Goal: Task Accomplishment & Management: Manage account settings

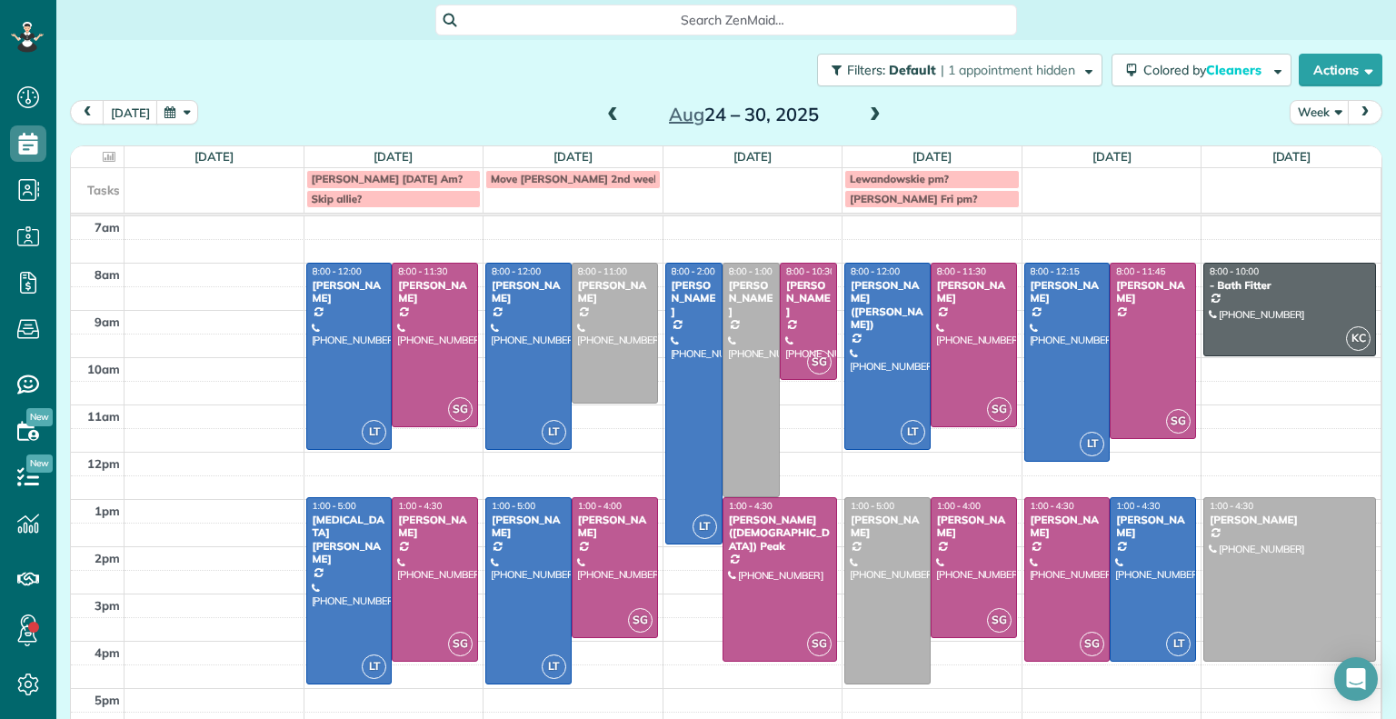
scroll to position [8, 8]
click at [122, 112] on button "[DATE]" at bounding box center [130, 112] width 55 height 25
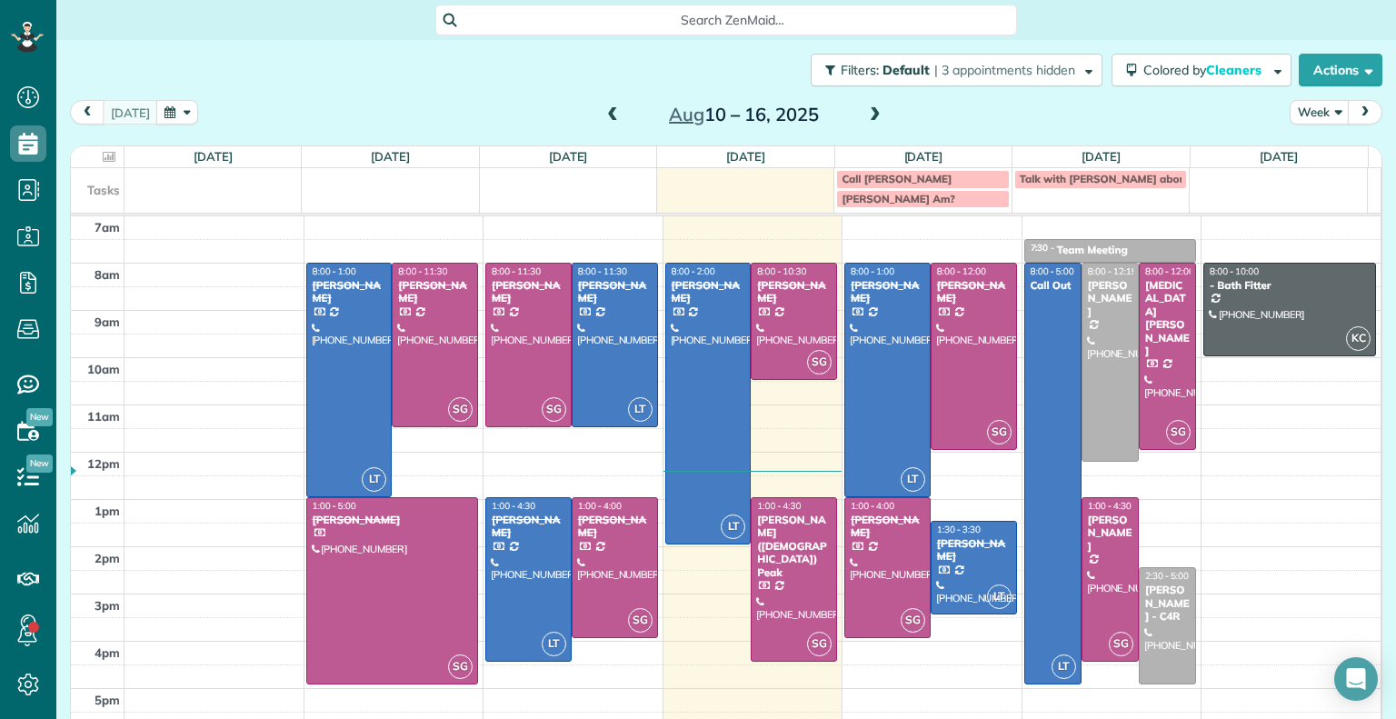
click at [868, 112] on span at bounding box center [875, 115] width 20 height 16
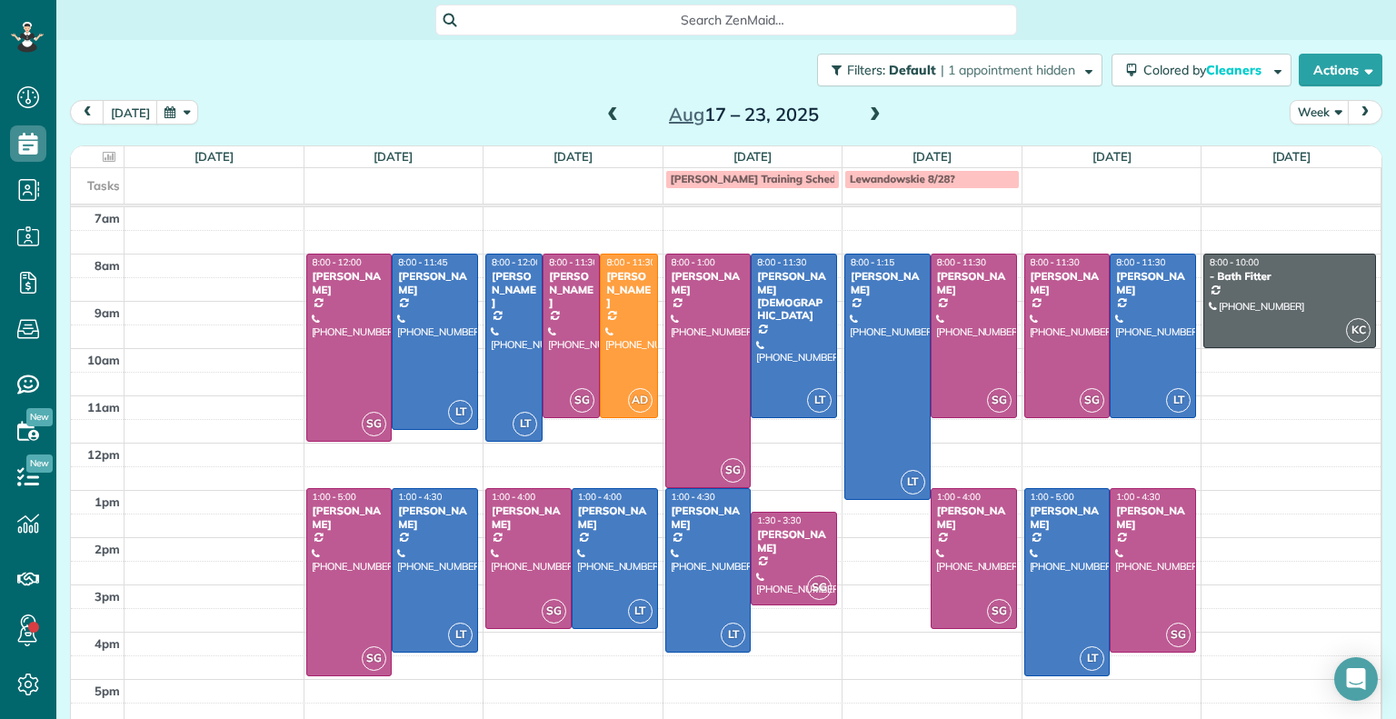
click at [772, 180] on span "[PERSON_NAME] Training Schedule meeting?" at bounding box center [785, 179] width 229 height 14
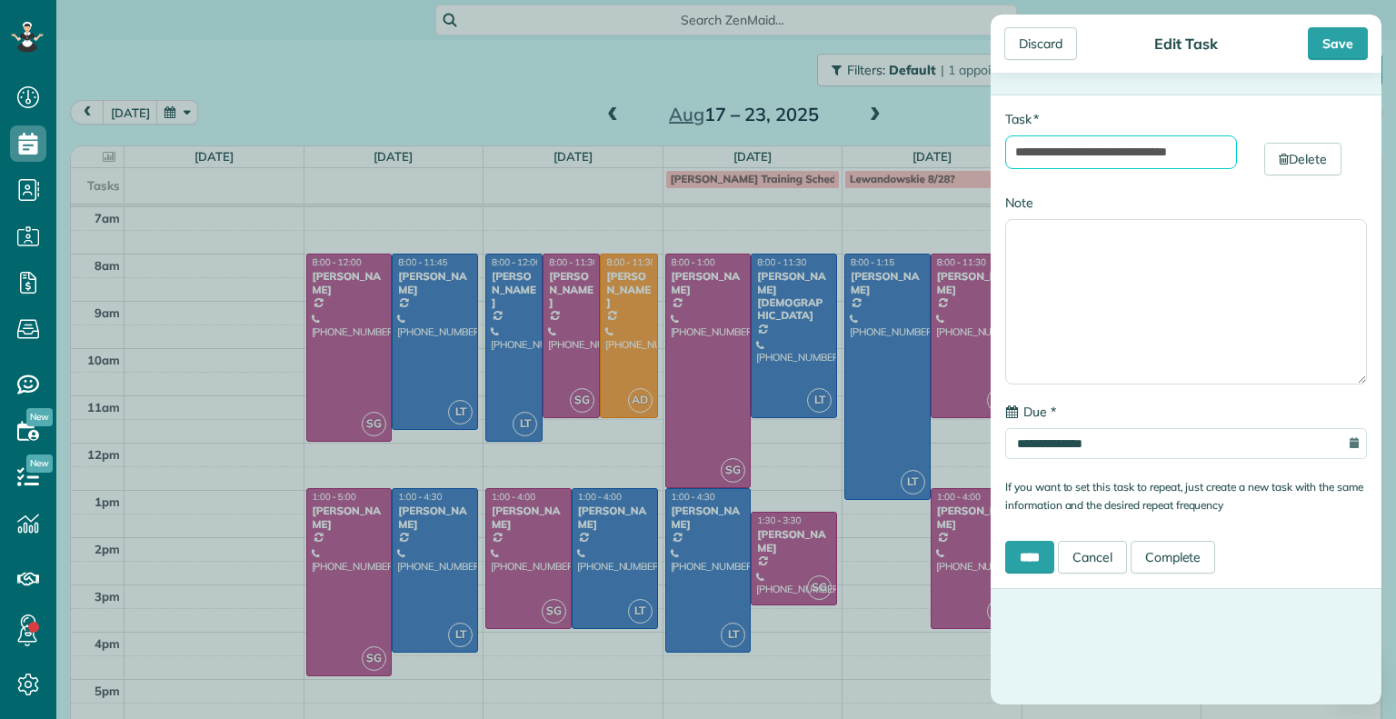
click at [1131, 156] on input "**********" at bounding box center [1121, 152] width 232 height 34
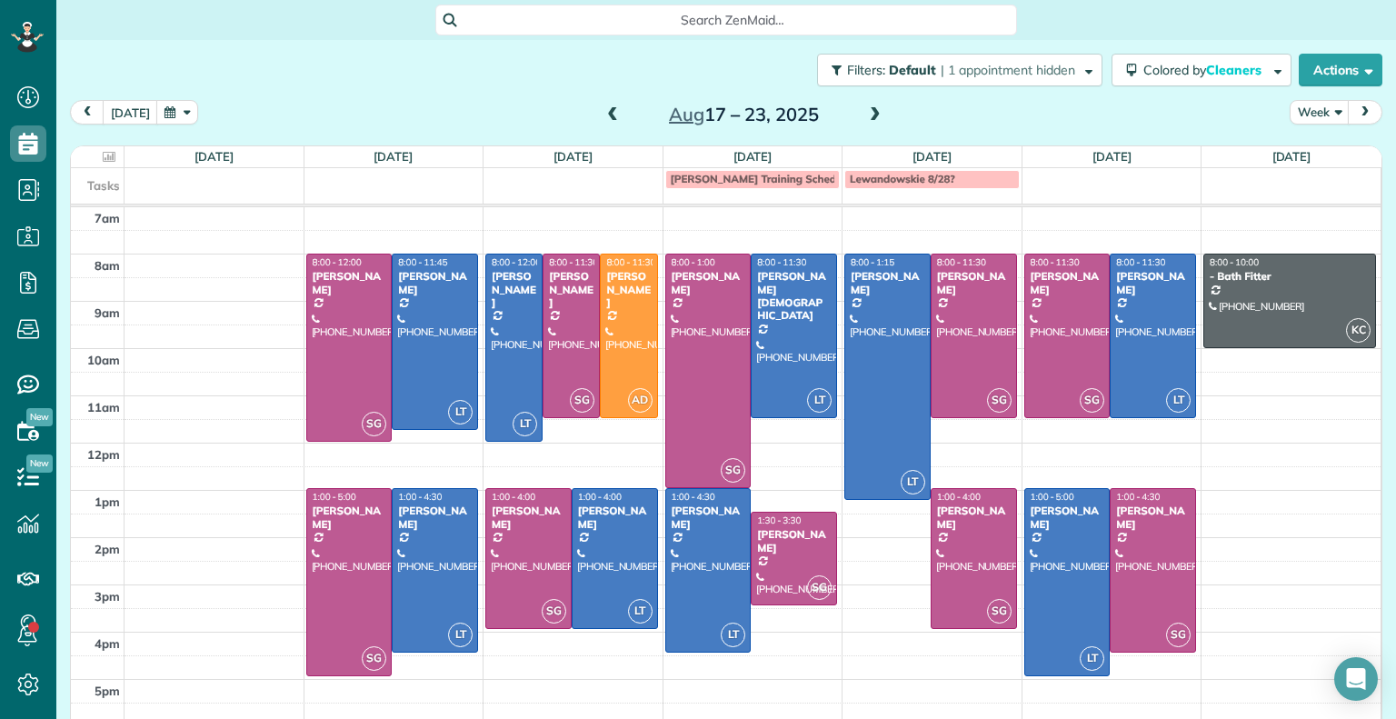
click at [908, 135] on div "**********" at bounding box center [698, 359] width 1396 height 719
click at [865, 116] on span at bounding box center [875, 115] width 20 height 16
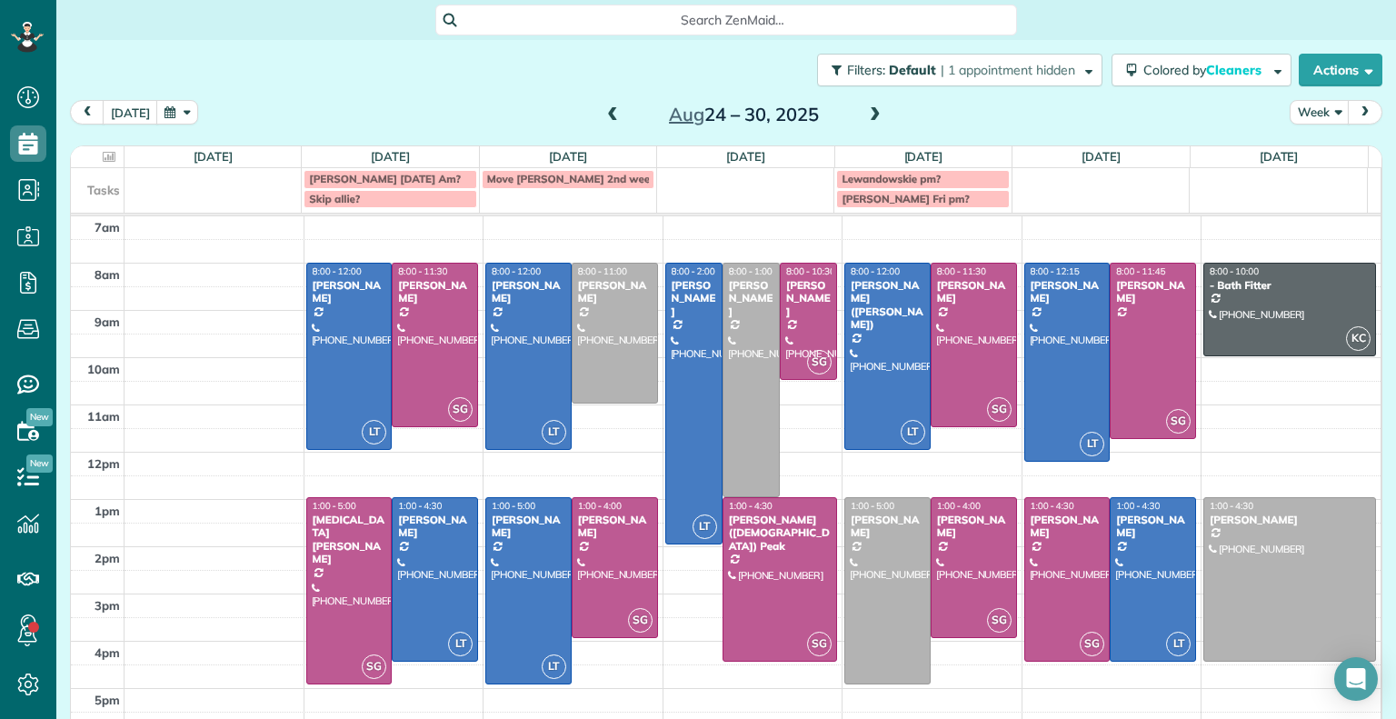
click at [865, 116] on span at bounding box center [875, 115] width 20 height 16
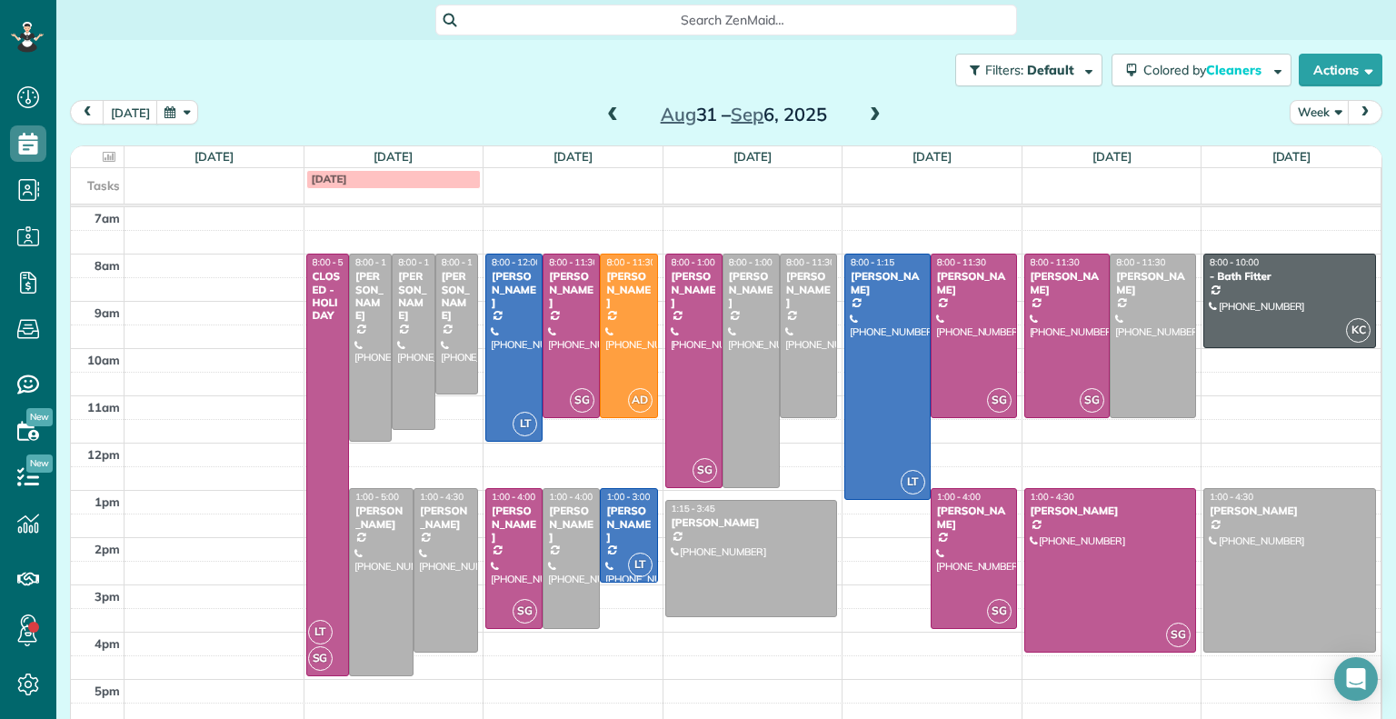
click at [608, 108] on span at bounding box center [613, 115] width 20 height 16
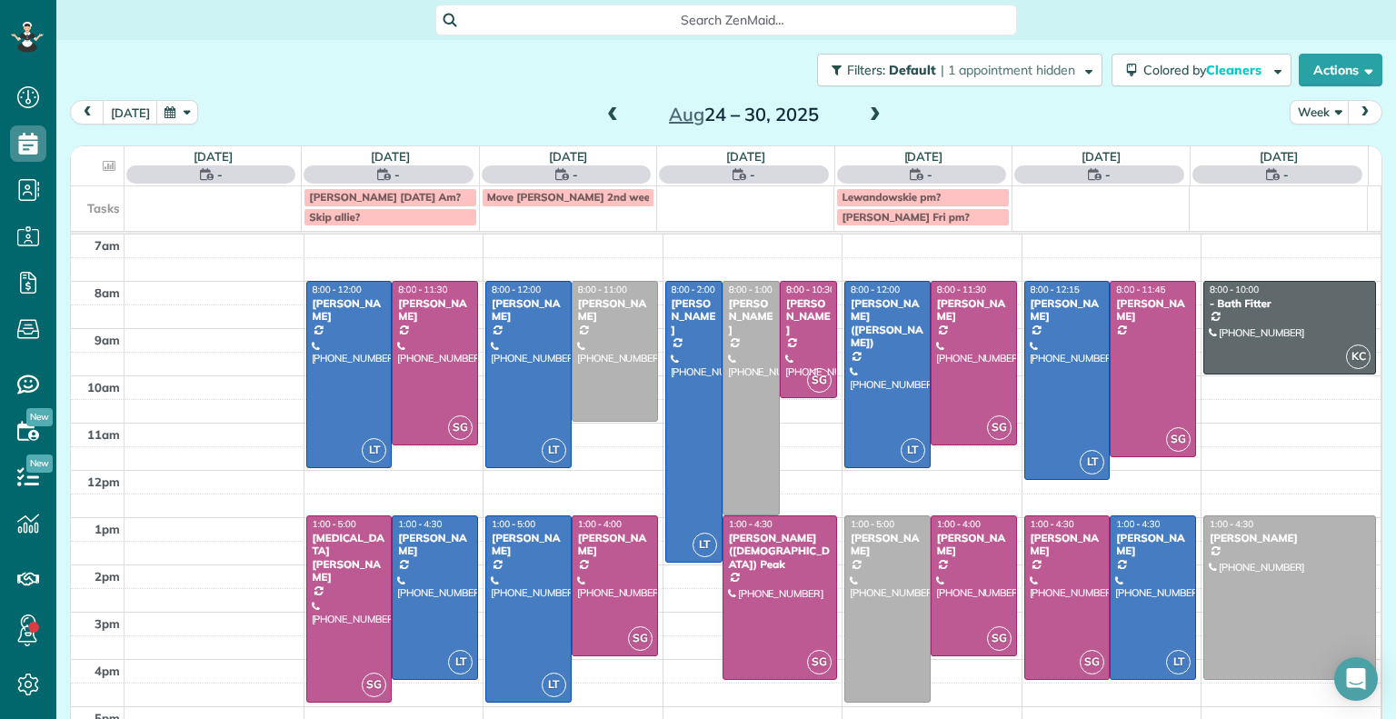
click at [608, 108] on span at bounding box center [613, 115] width 20 height 16
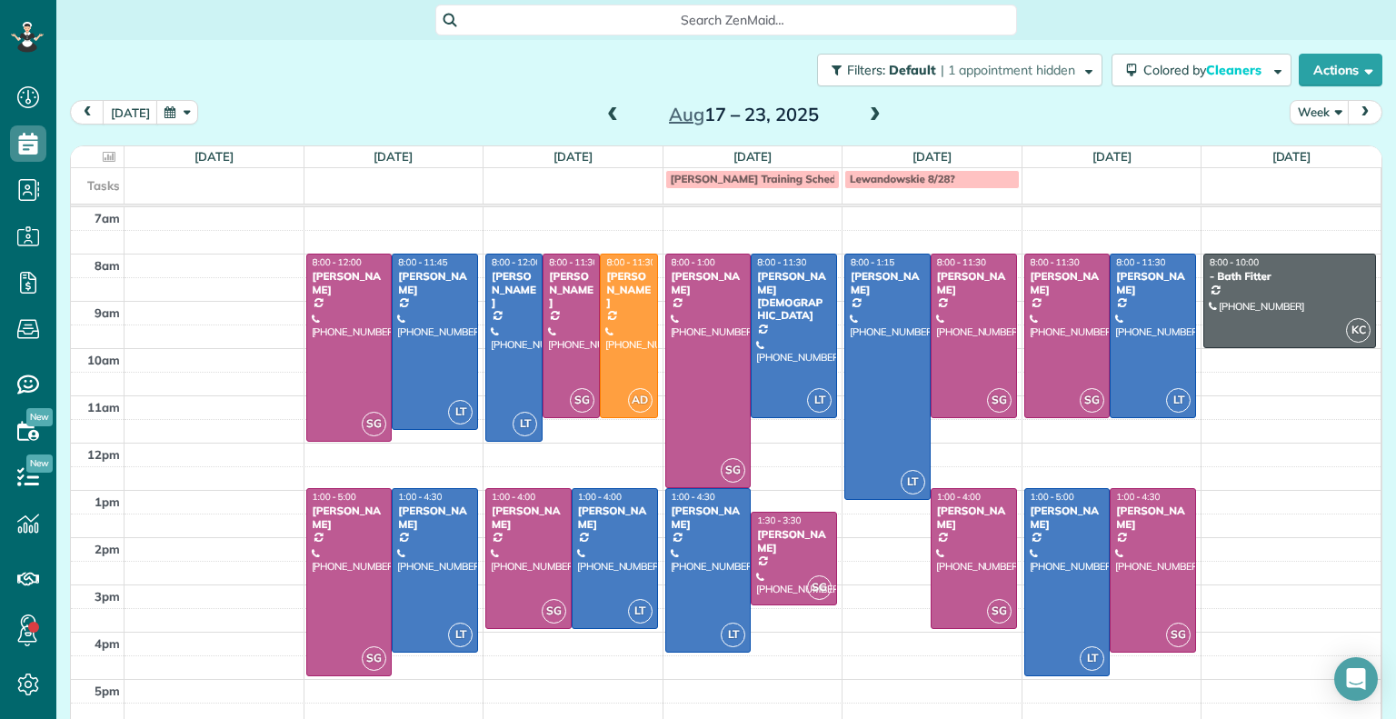
click at [608, 108] on span at bounding box center [613, 115] width 20 height 16
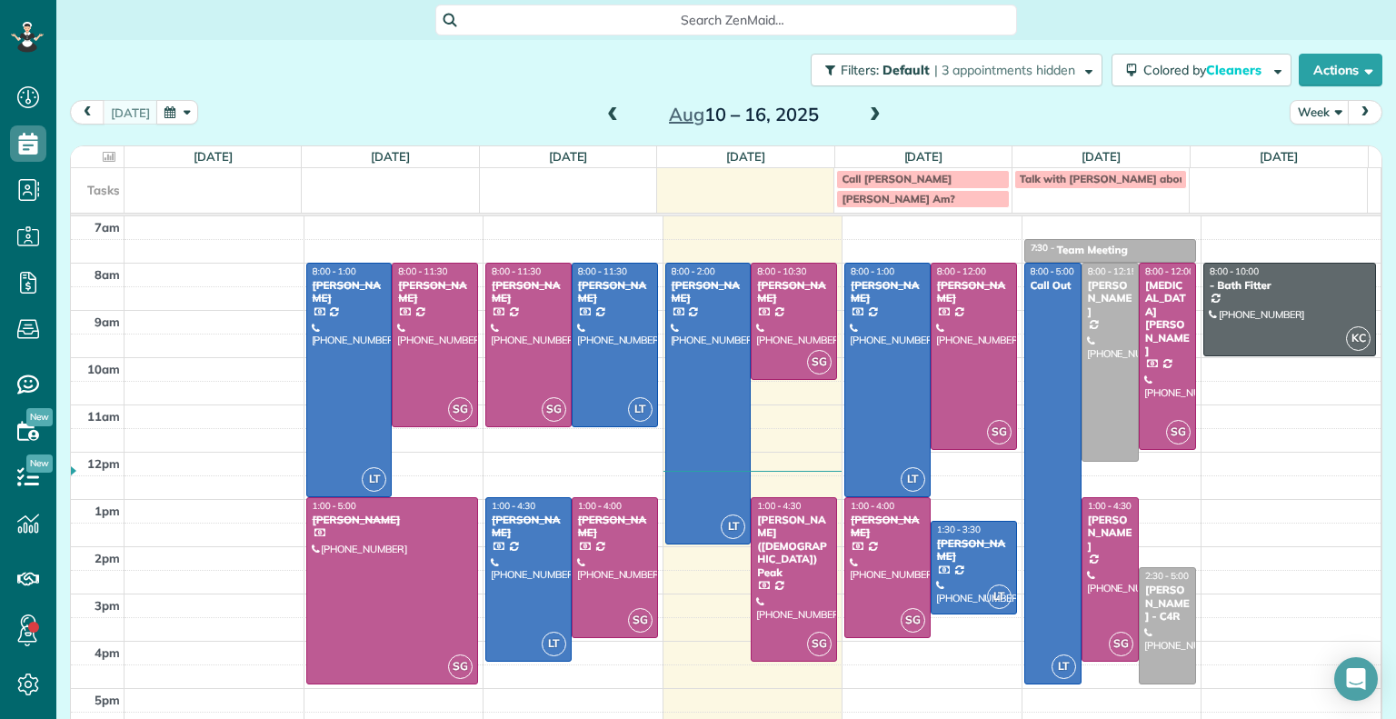
click at [608, 108] on span at bounding box center [613, 115] width 20 height 16
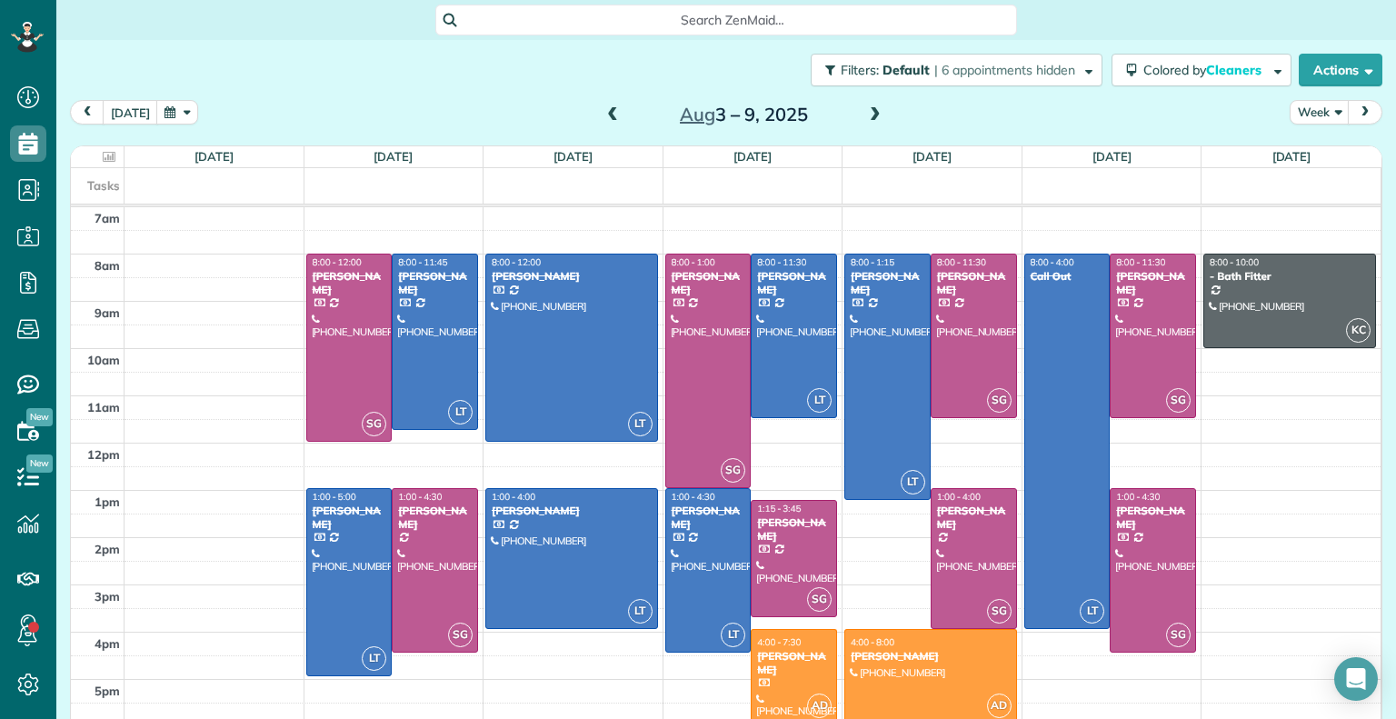
click at [608, 108] on span at bounding box center [613, 115] width 20 height 16
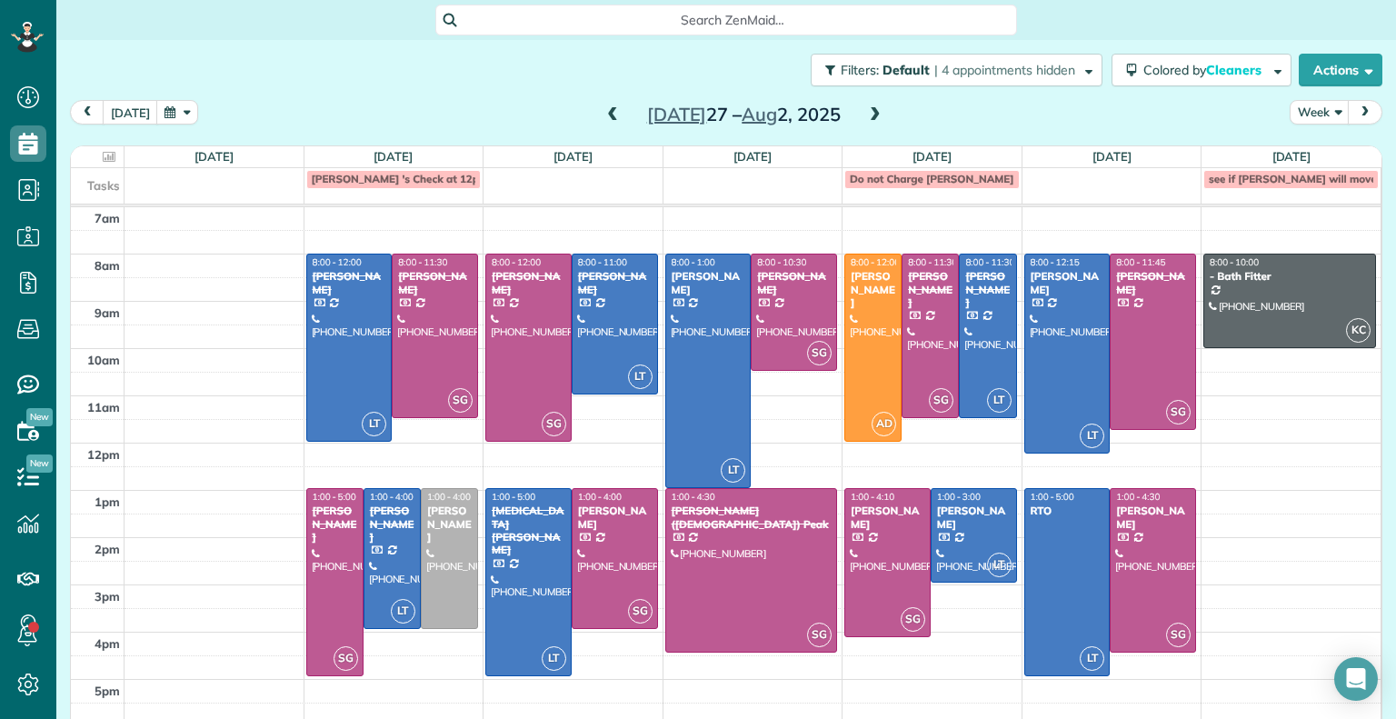
click at [608, 108] on span at bounding box center [613, 115] width 20 height 16
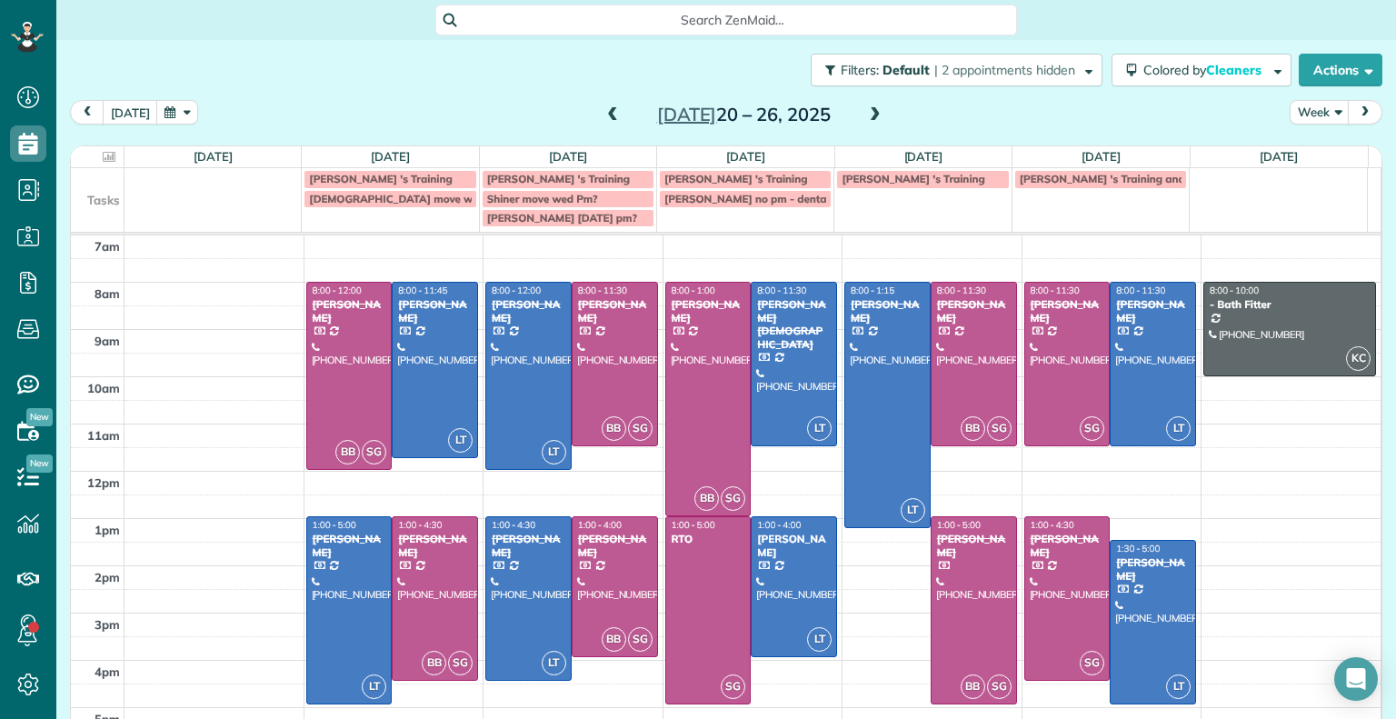
click at [608, 115] on span at bounding box center [613, 115] width 20 height 16
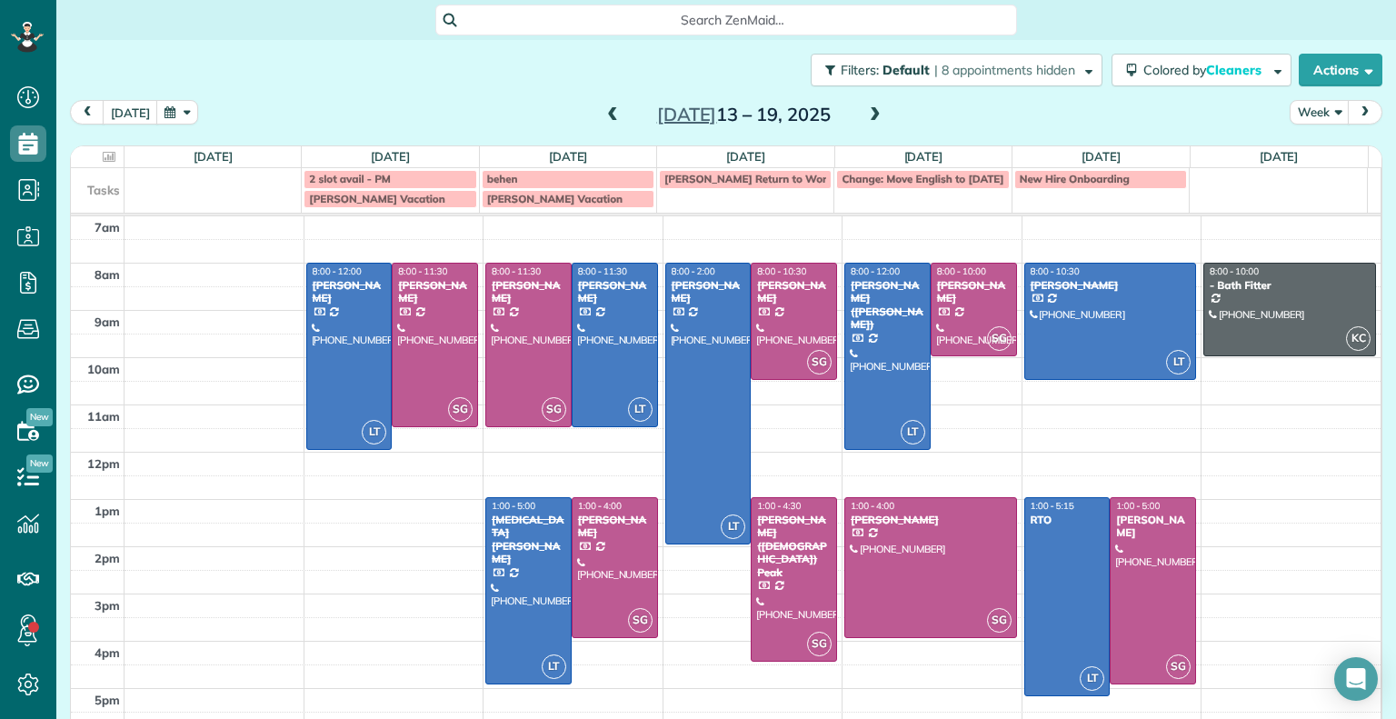
click at [608, 115] on span at bounding box center [613, 115] width 20 height 16
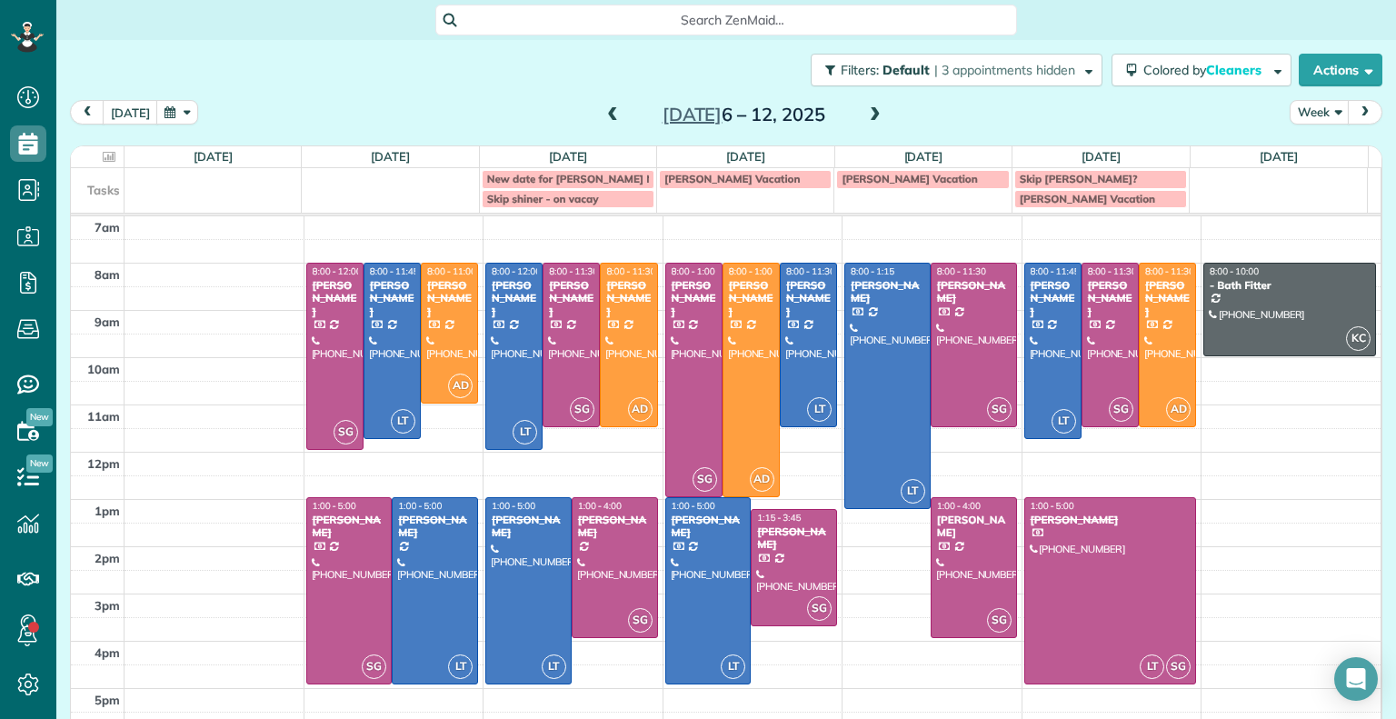
click at [608, 115] on span at bounding box center [613, 115] width 20 height 16
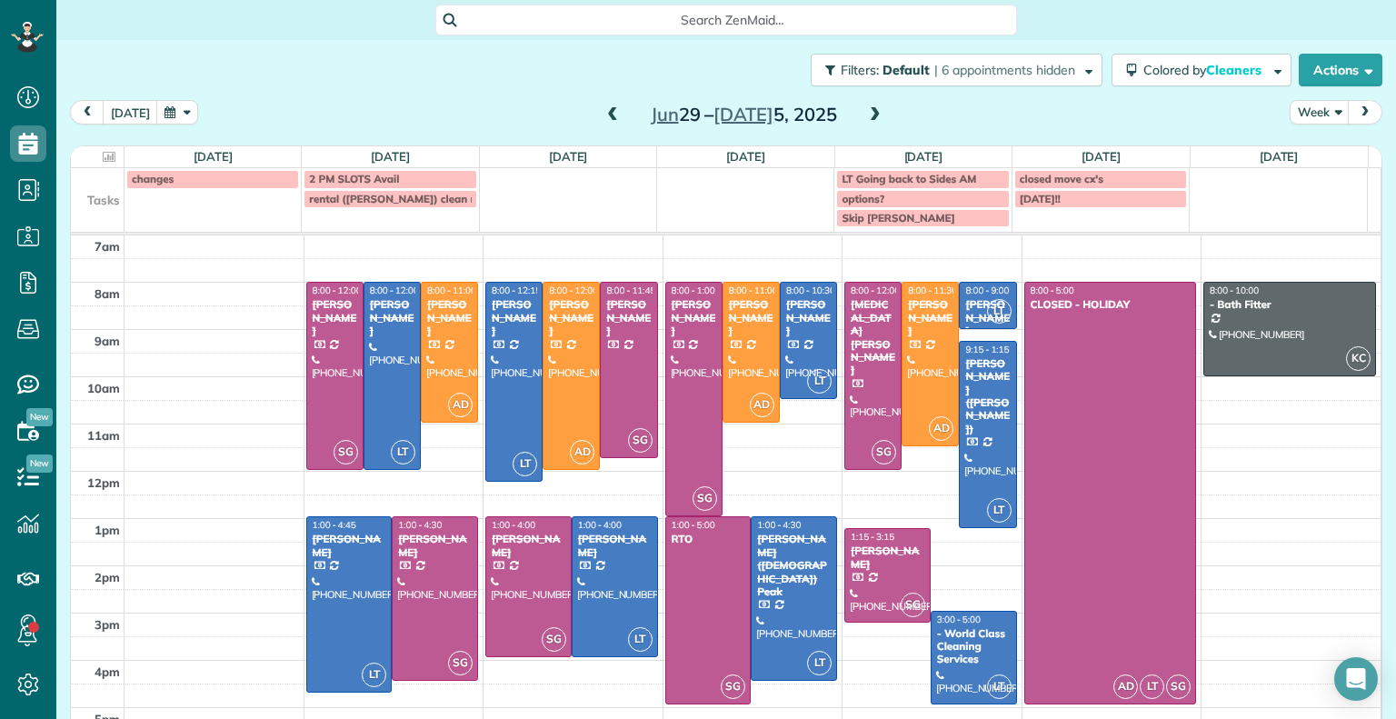
click at [608, 115] on span at bounding box center [613, 115] width 20 height 16
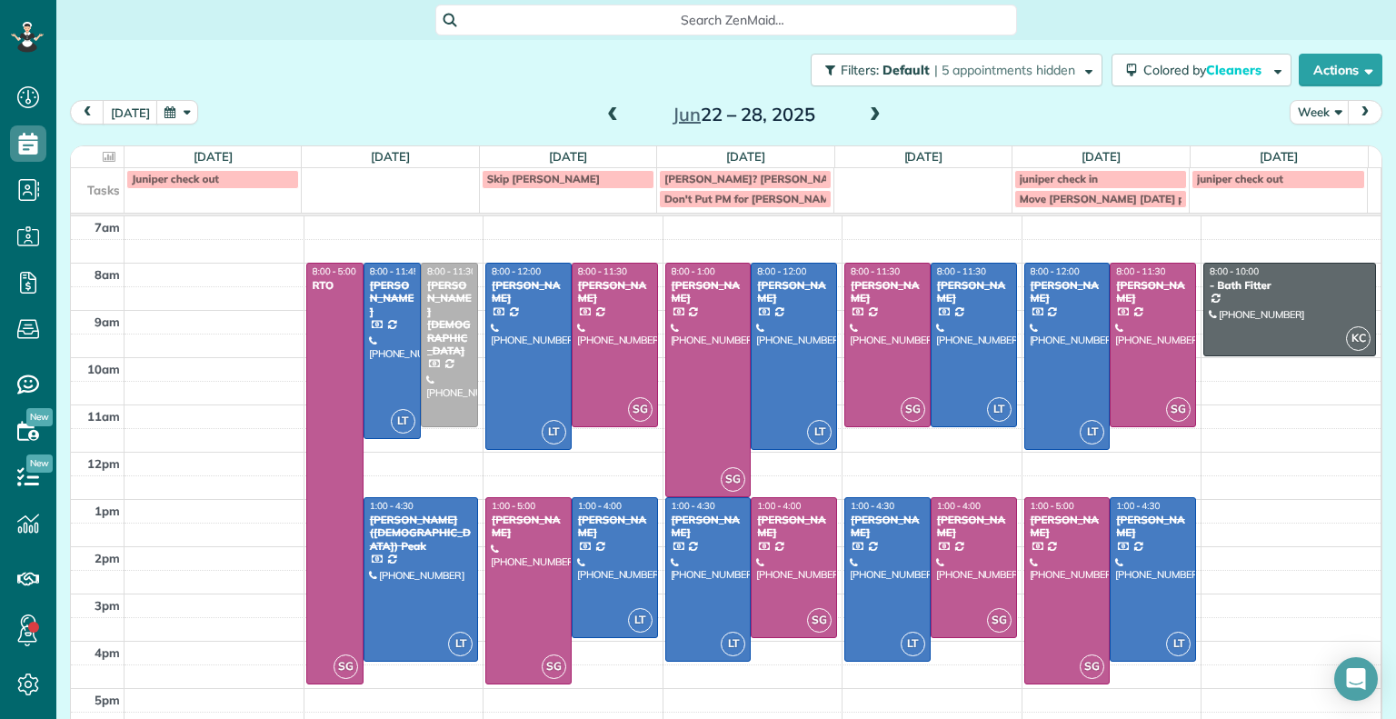
click at [608, 115] on span at bounding box center [613, 115] width 20 height 16
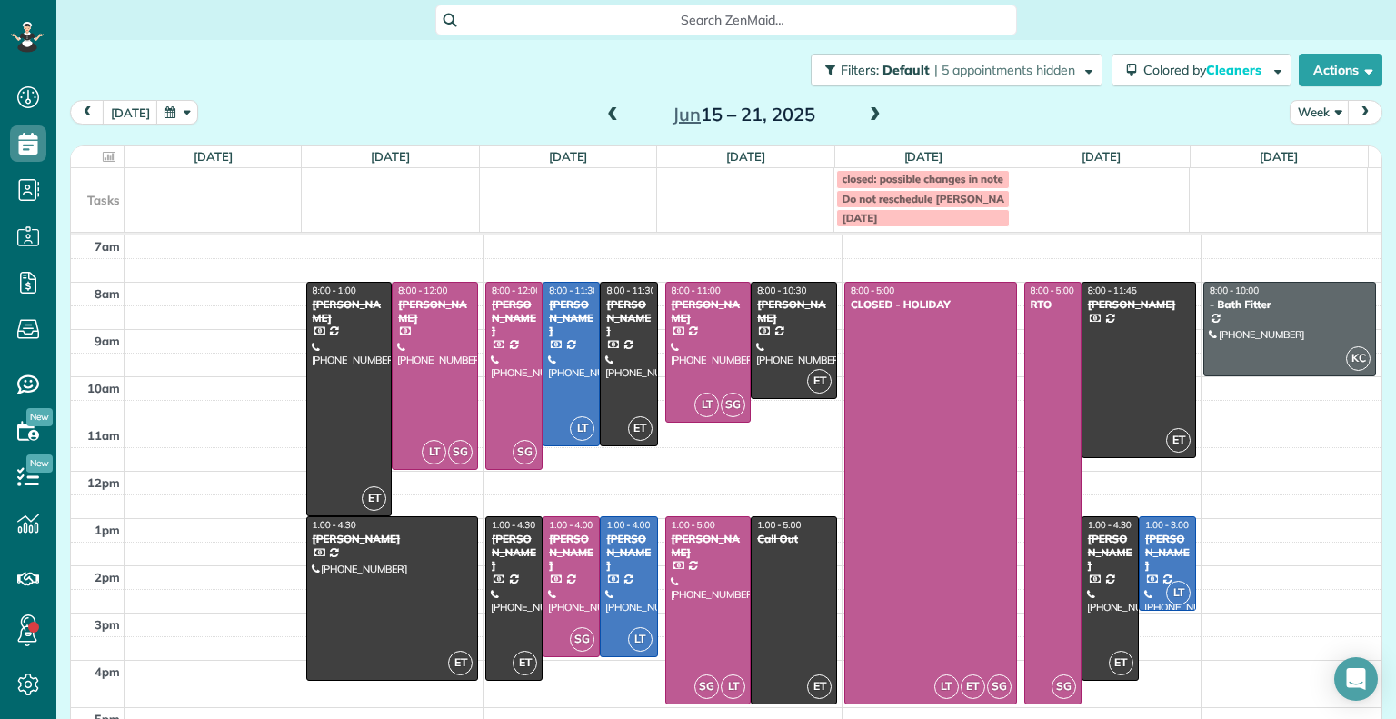
click at [865, 115] on span at bounding box center [875, 115] width 20 height 16
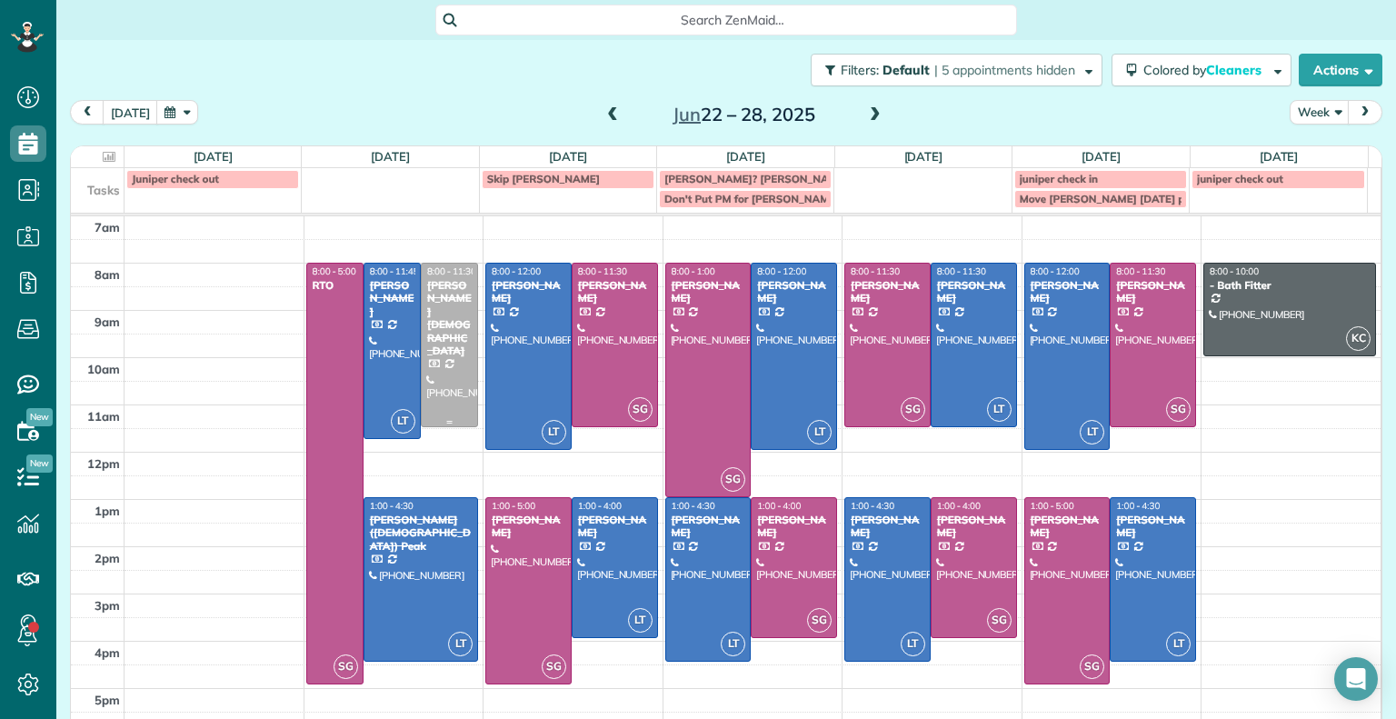
click at [454, 323] on div at bounding box center [449, 345] width 55 height 163
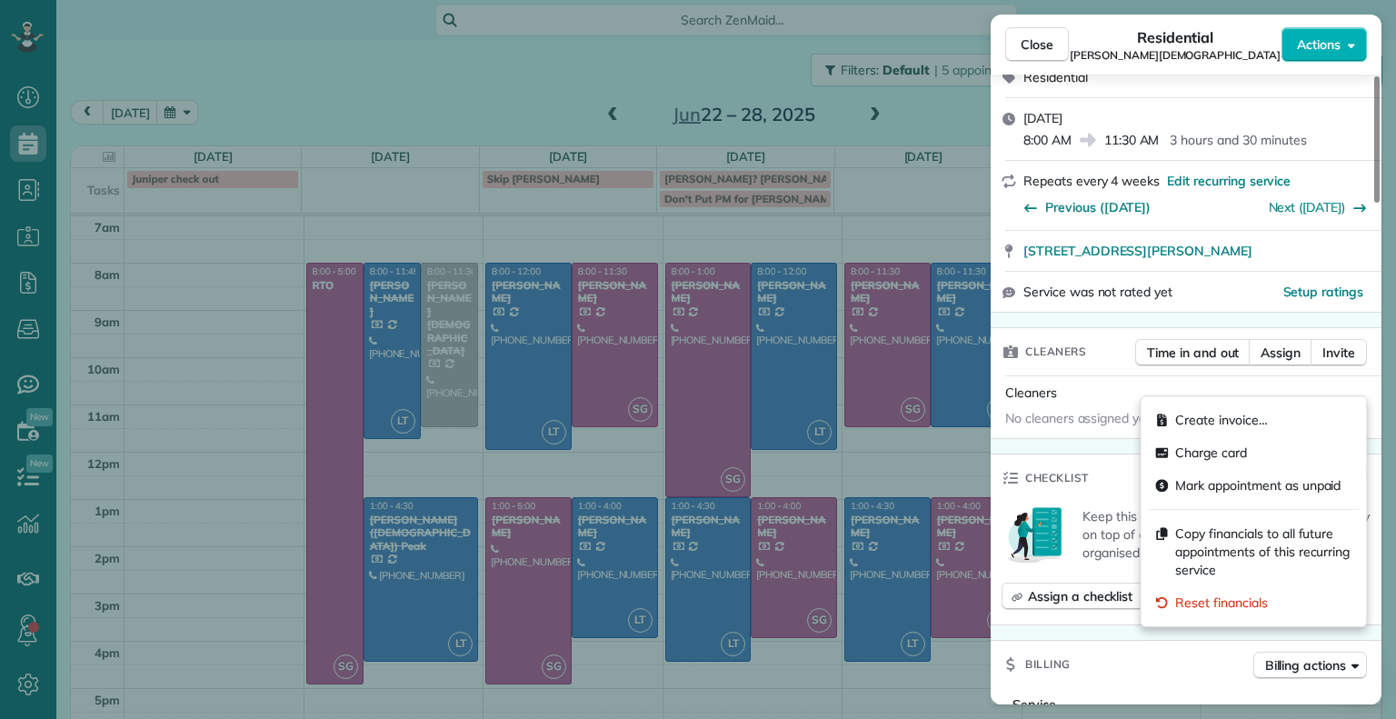
scroll to position [246, 0]
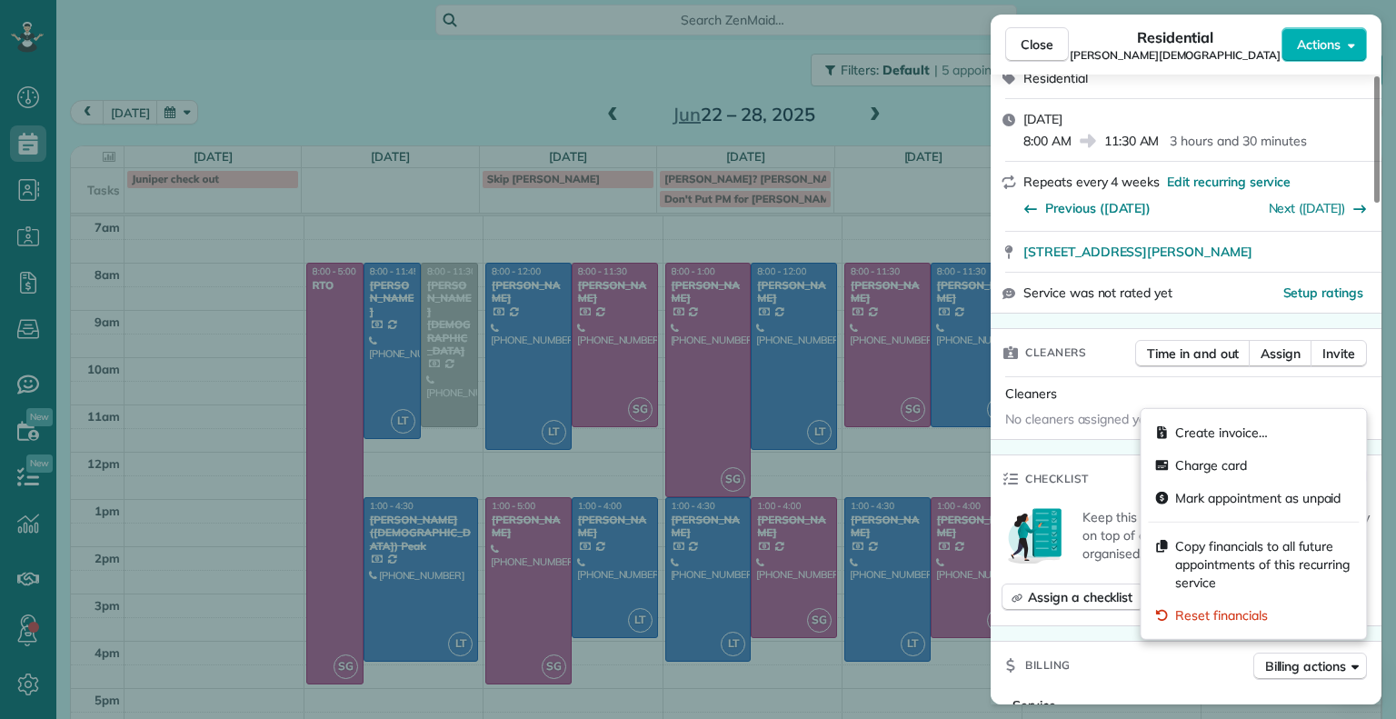
click at [833, 254] on div "Close Residential [PERSON_NAME][DEMOGRAPHIC_DATA] Actions Status Completed [PER…" at bounding box center [698, 359] width 1396 height 719
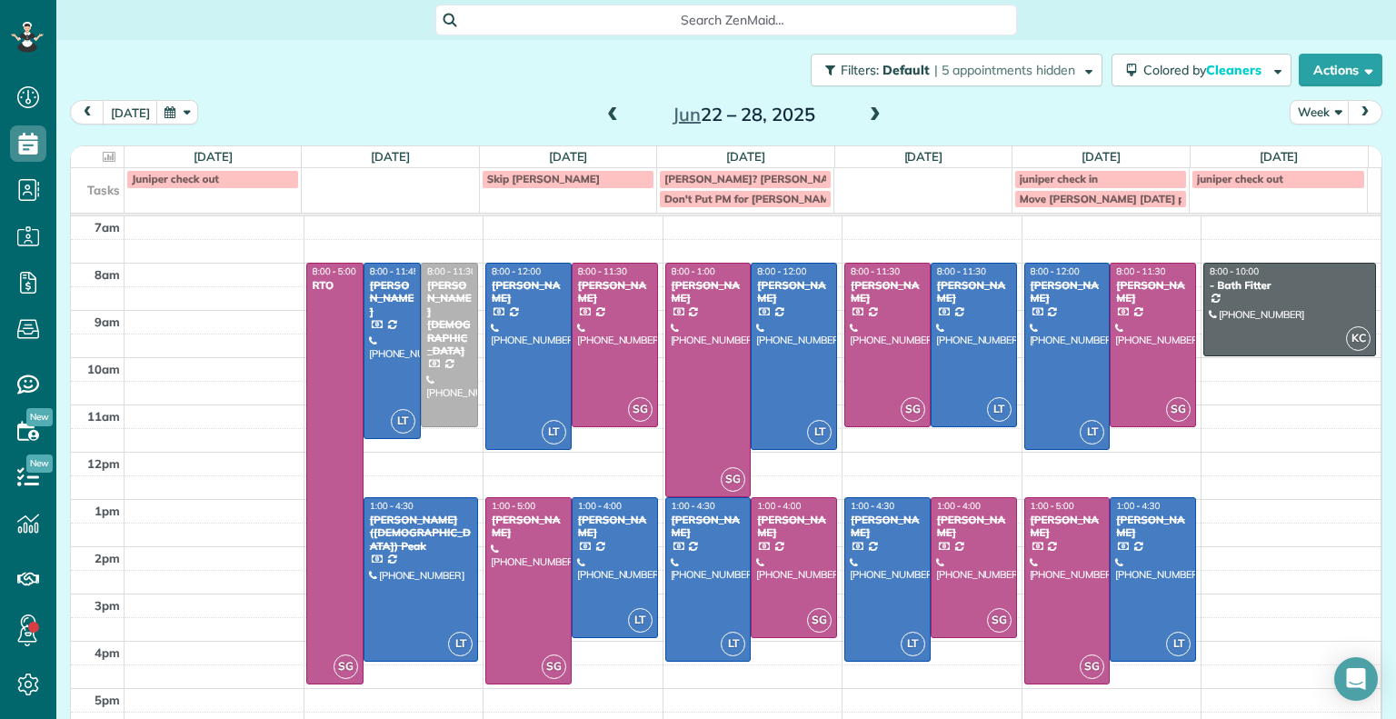
click at [603, 113] on span at bounding box center [613, 115] width 20 height 16
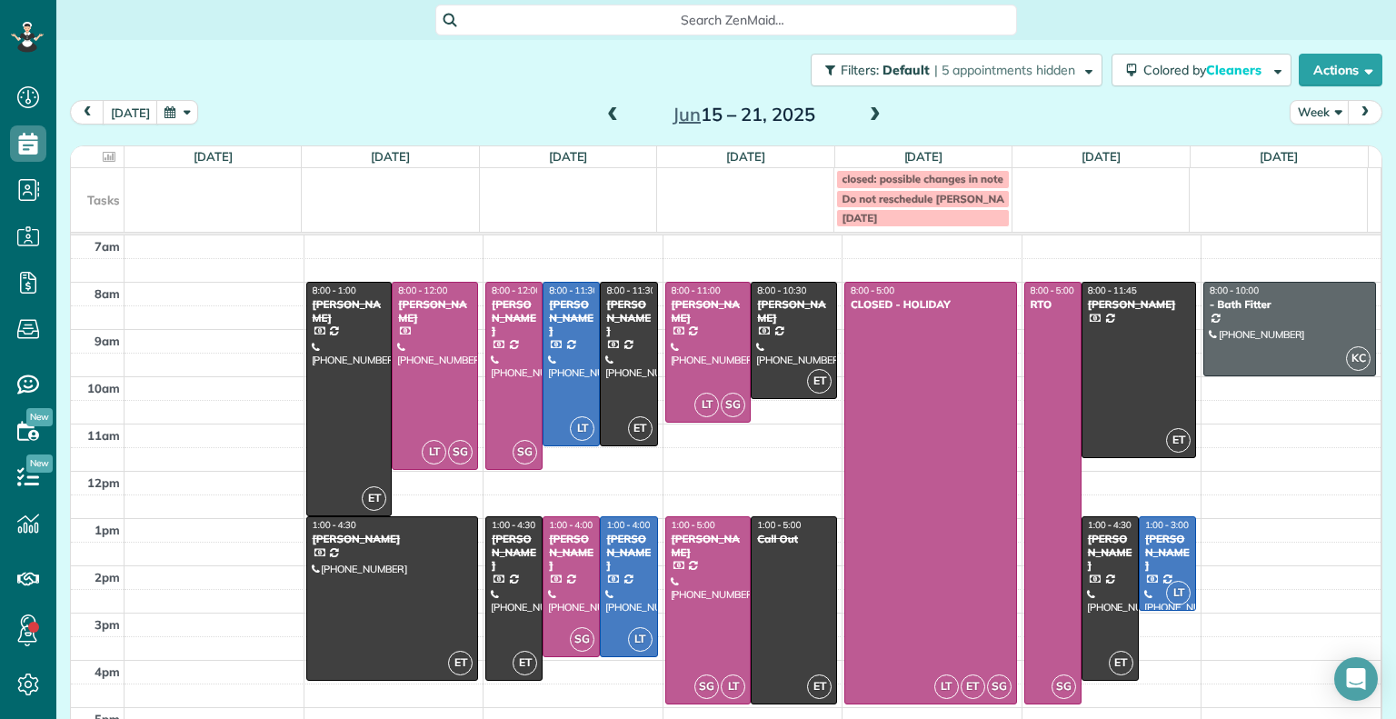
click at [865, 115] on span at bounding box center [875, 115] width 20 height 16
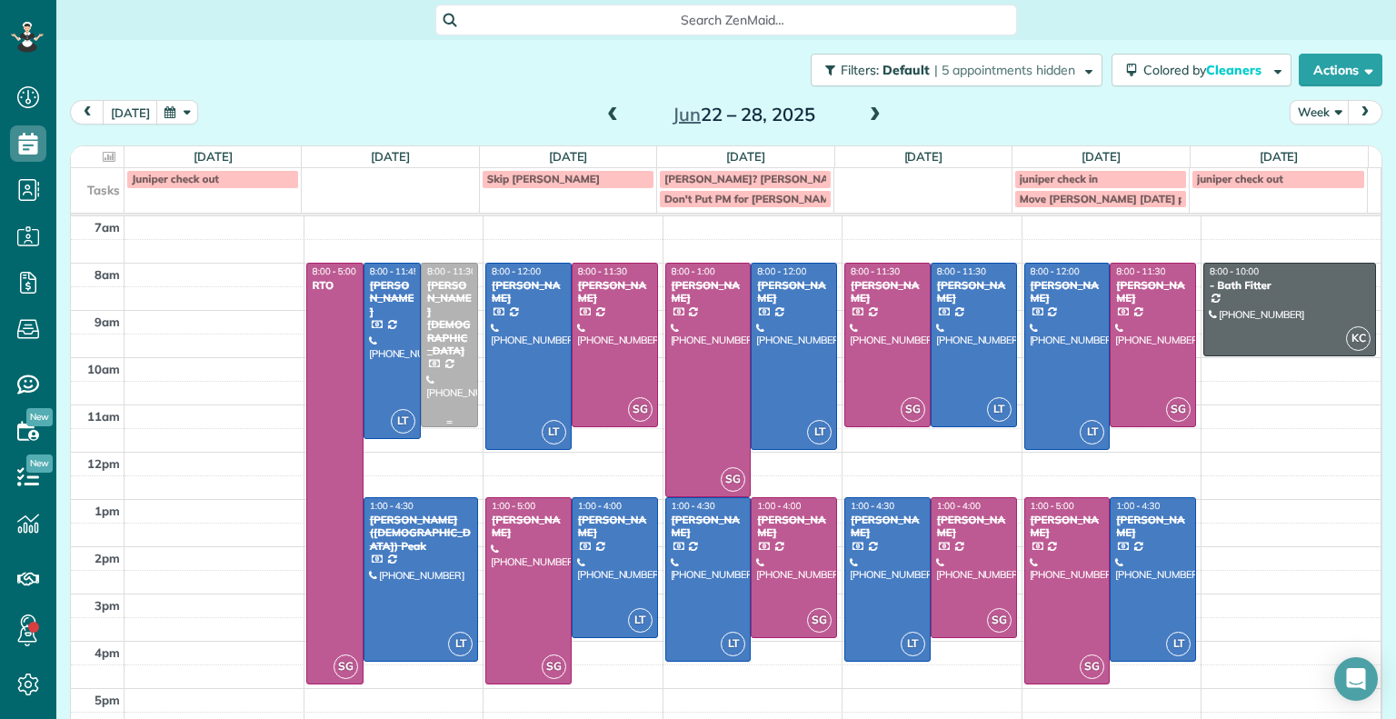
click at [442, 301] on div "[PERSON_NAME][DEMOGRAPHIC_DATA]" at bounding box center [449, 318] width 46 height 78
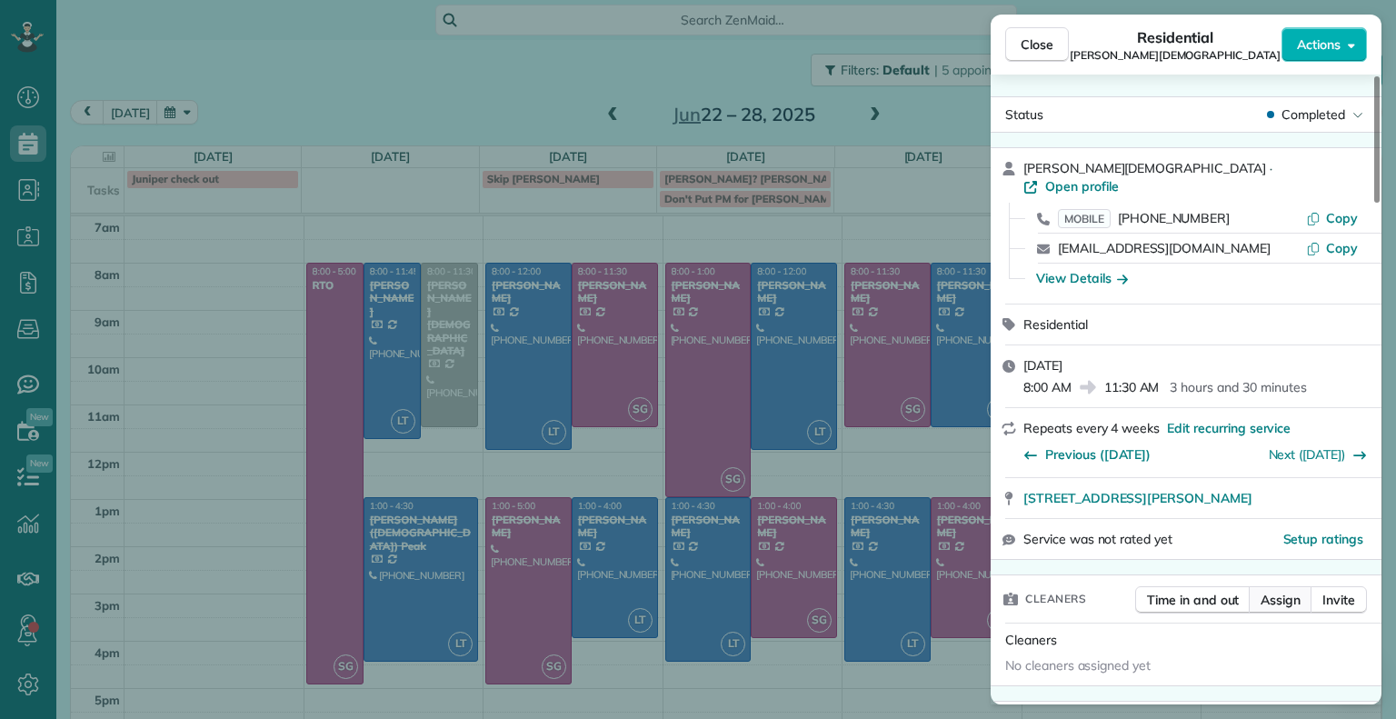
click at [1288, 591] on span "Assign" at bounding box center [1280, 600] width 40 height 18
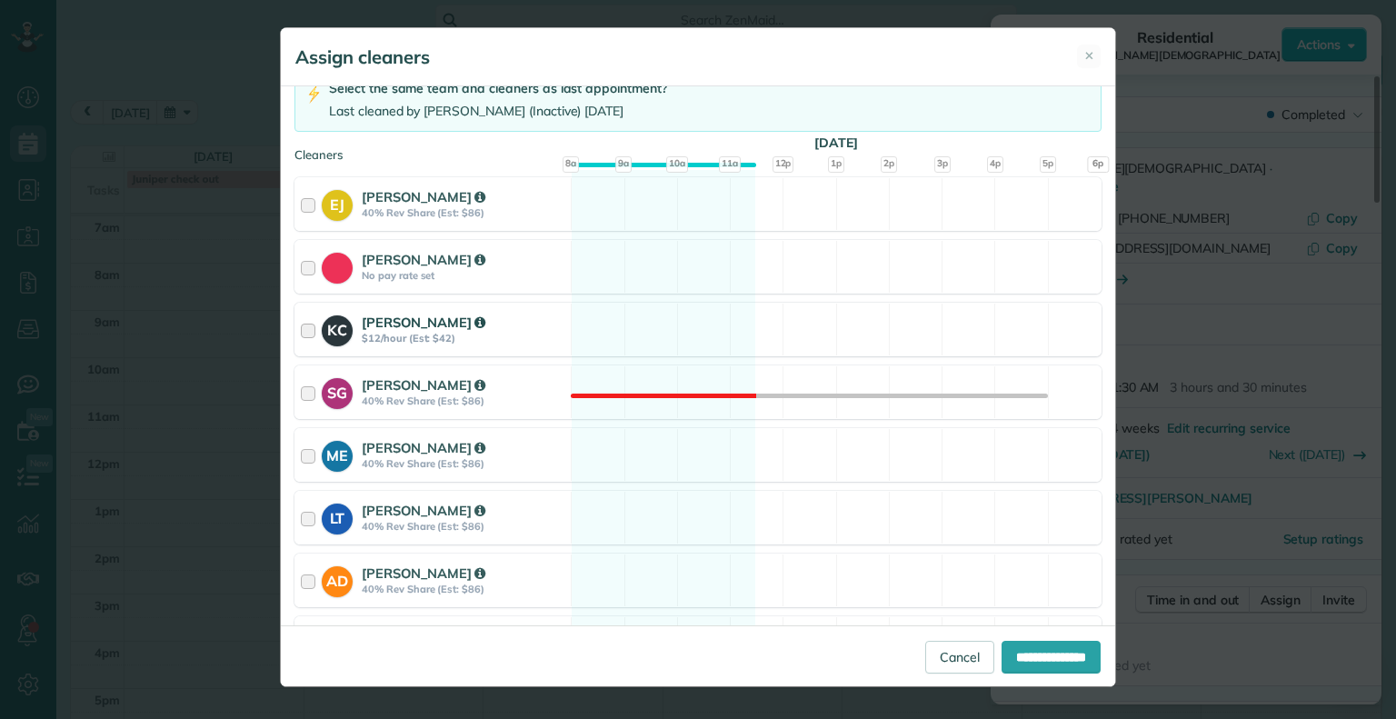
scroll to position [244, 0]
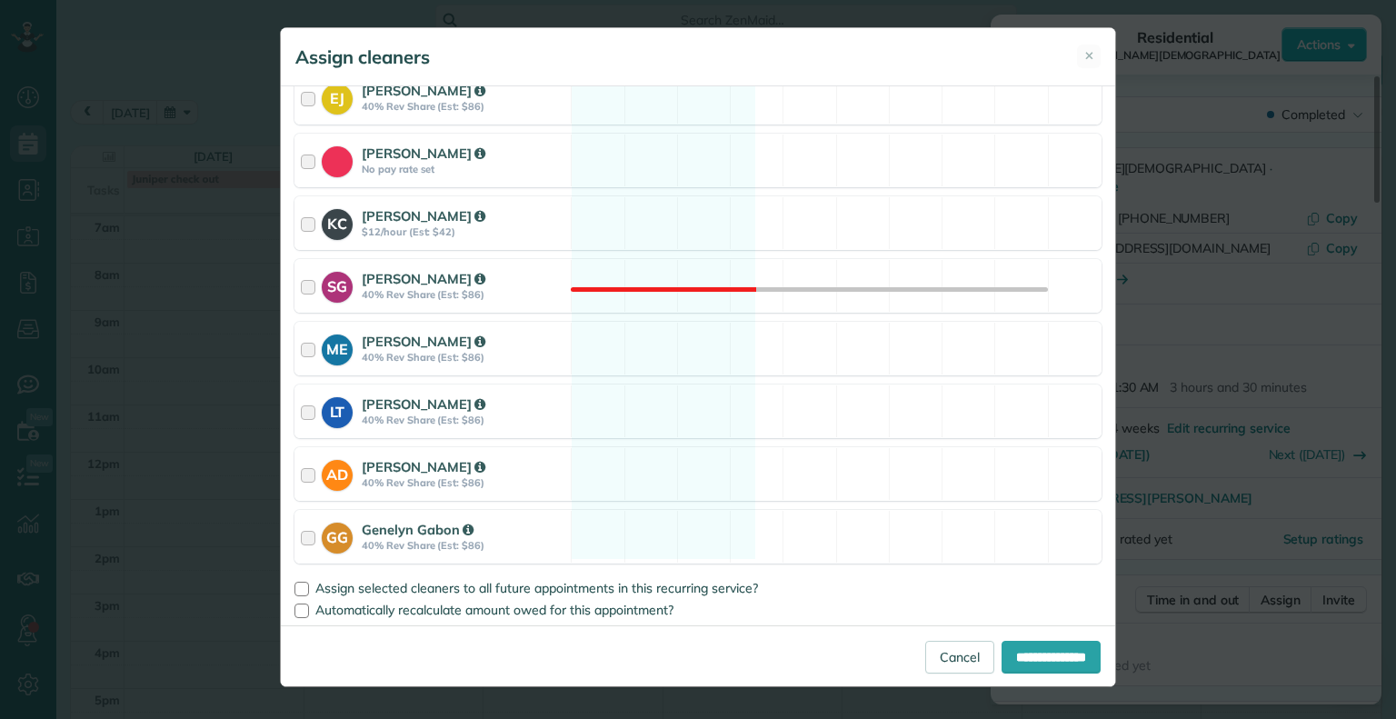
click at [1197, 162] on div "Assign cleaners ✕ Cleaning for [PERSON_NAME][DEMOGRAPHIC_DATA][DATE] 8:00 AM to…" at bounding box center [698, 359] width 1396 height 719
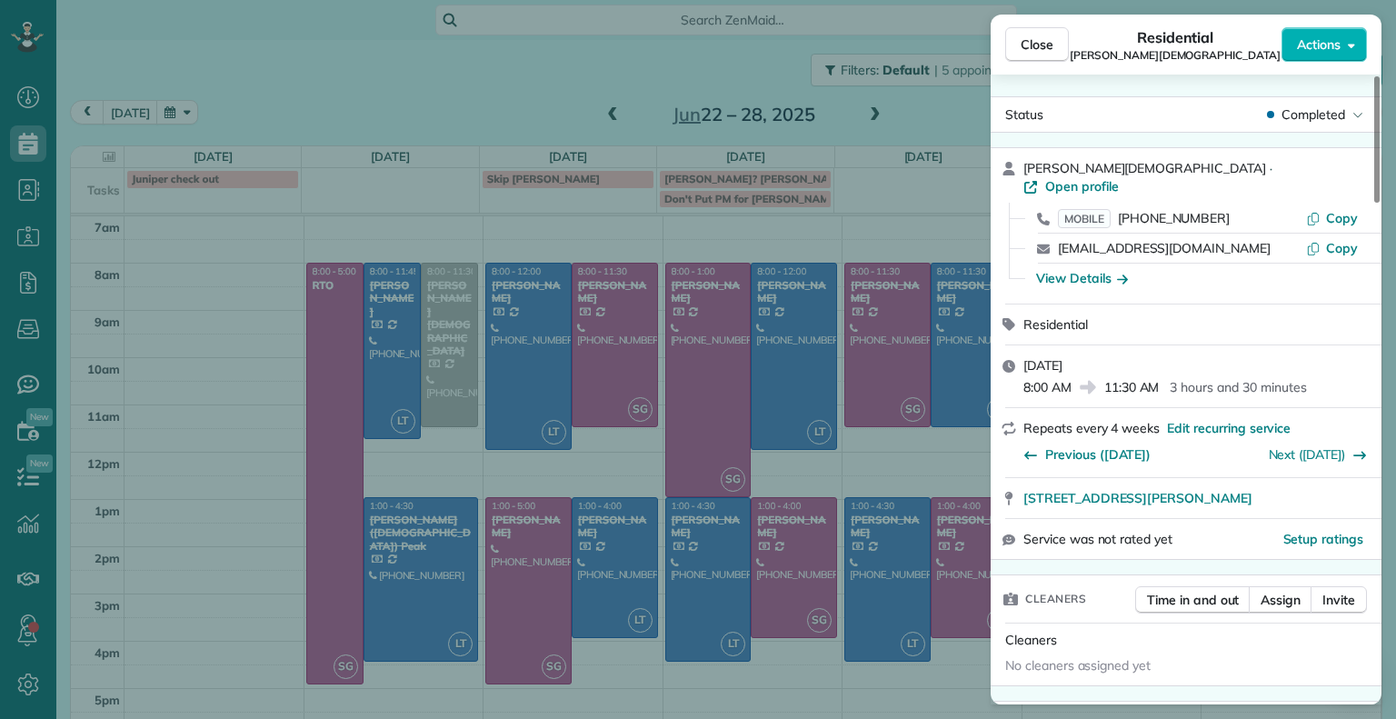
click at [451, 125] on div "Close Residential [PERSON_NAME][DEMOGRAPHIC_DATA] Actions Status Completed [PER…" at bounding box center [698, 359] width 1396 height 719
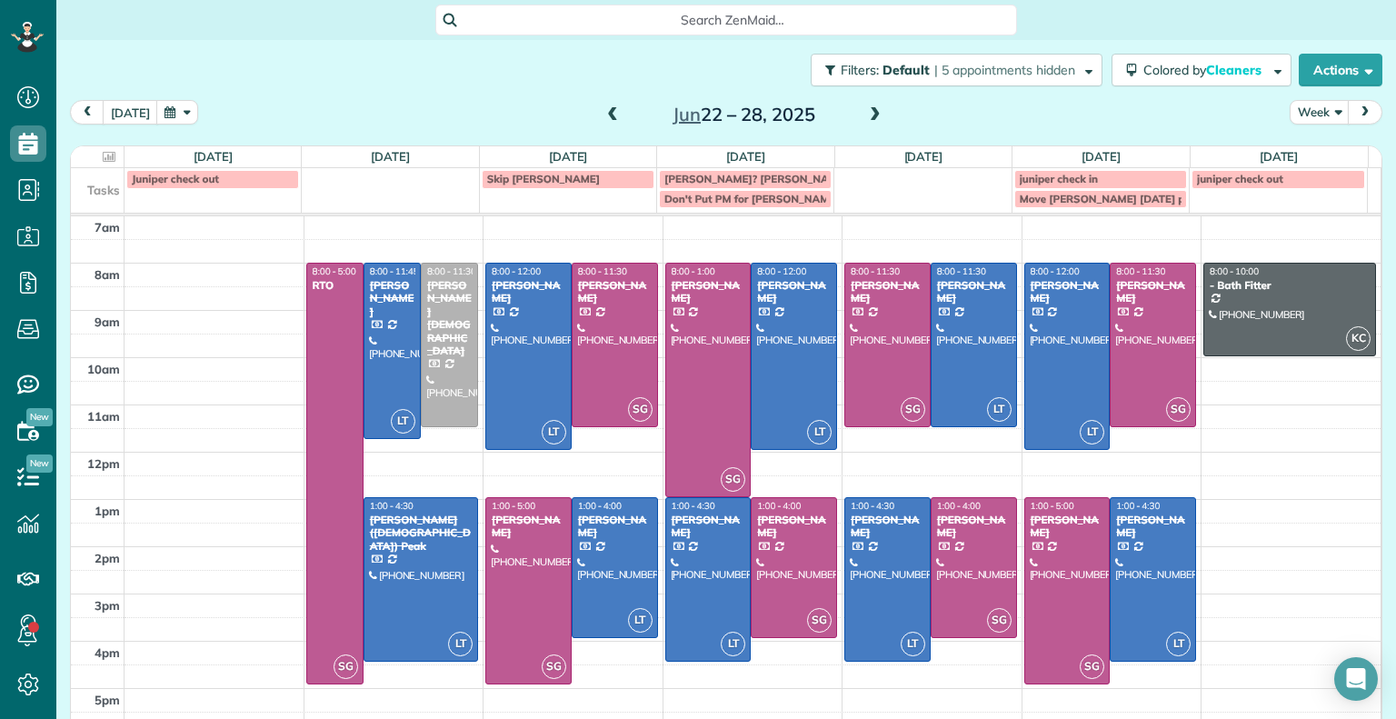
click at [865, 113] on span at bounding box center [875, 115] width 20 height 16
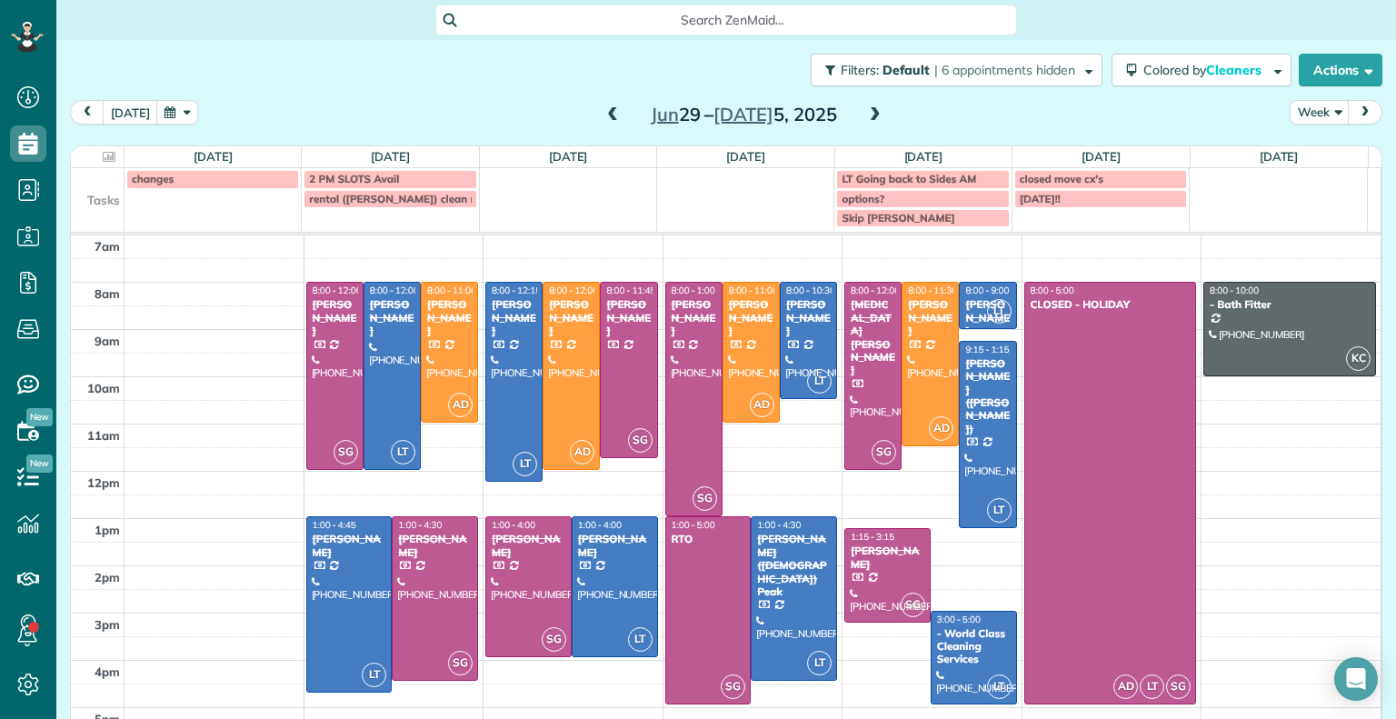
click at [605, 102] on span at bounding box center [613, 115] width 20 height 27
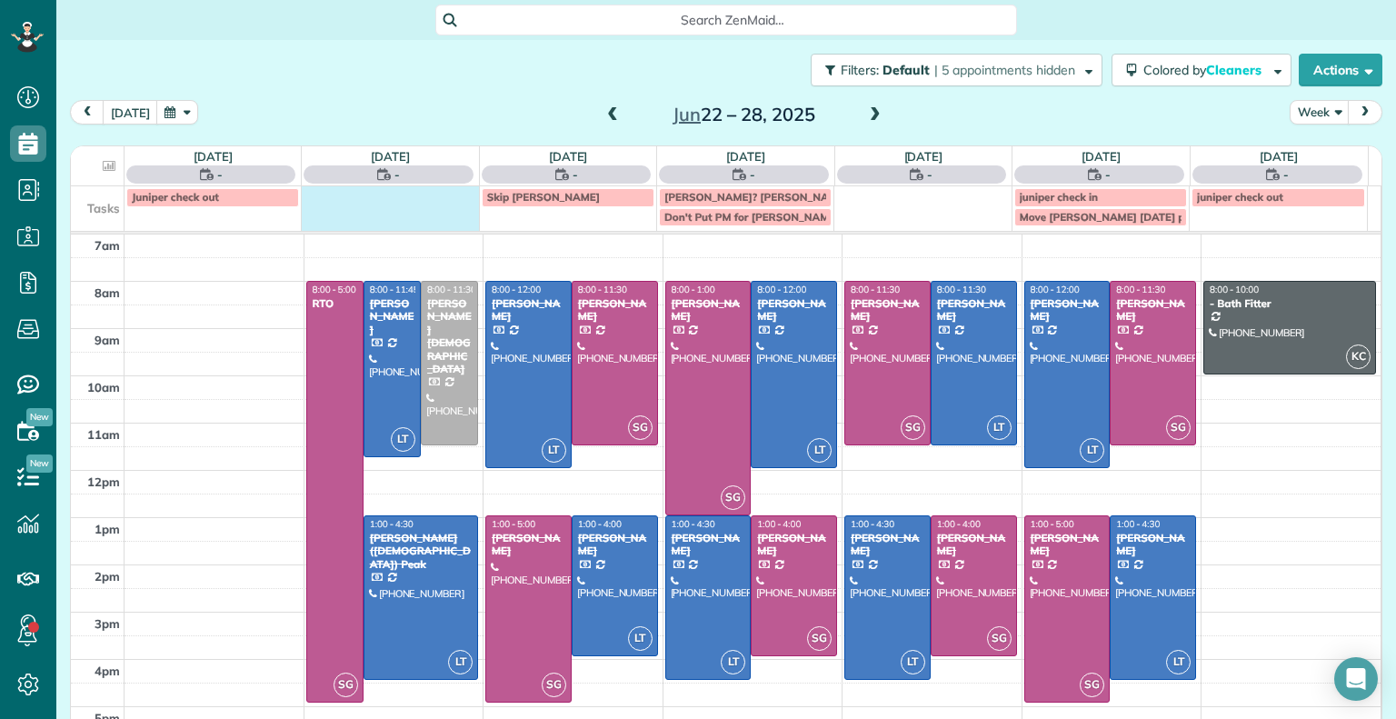
click at [370, 204] on td at bounding box center [390, 206] width 177 height 40
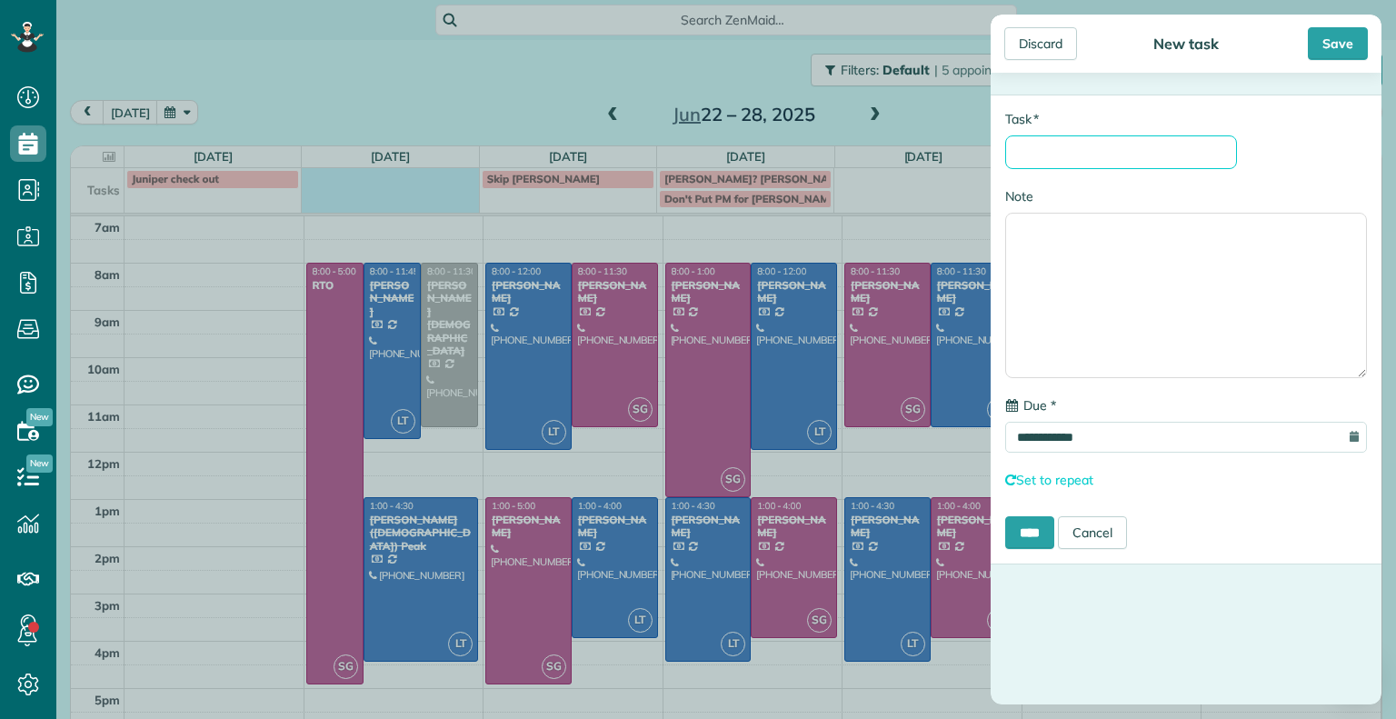
click at [1095, 144] on input "* Task" at bounding box center [1121, 152] width 232 height 34
type input "**********"
click at [1329, 52] on div "Save" at bounding box center [1338, 43] width 60 height 33
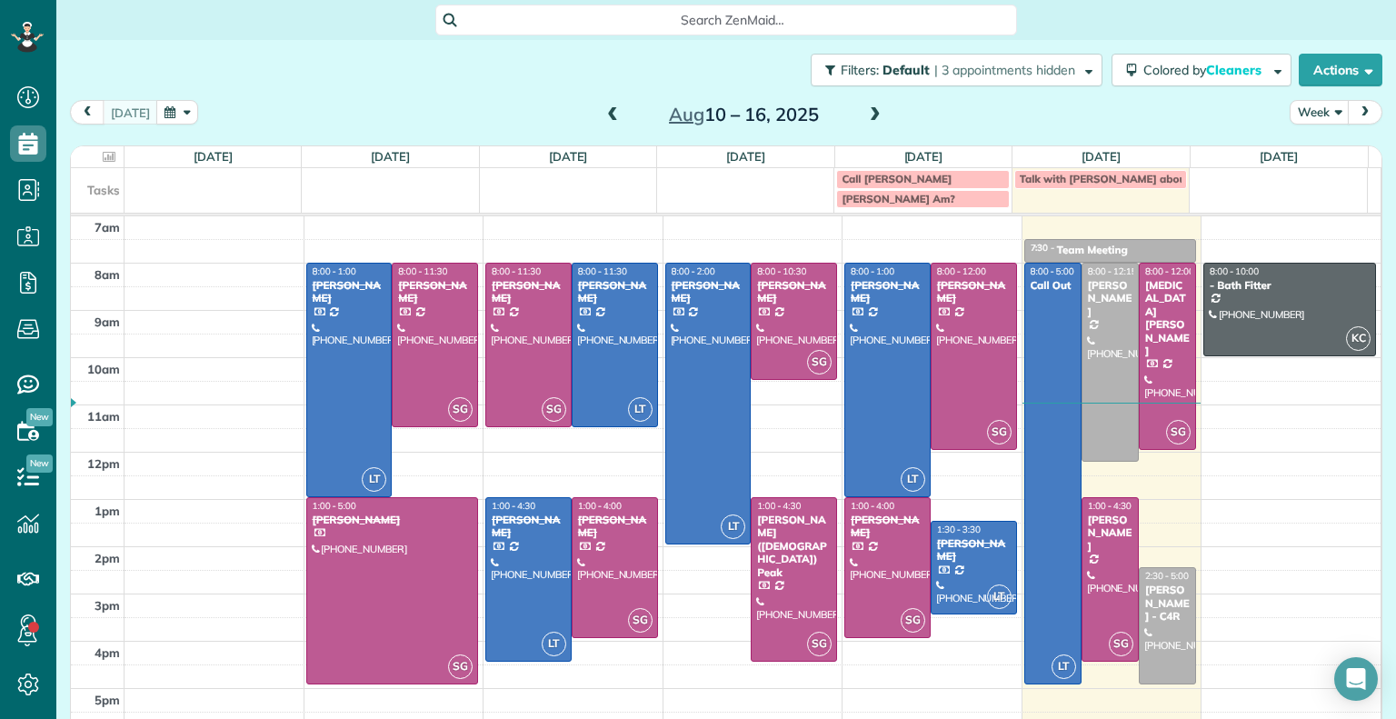
scroll to position [719, 55]
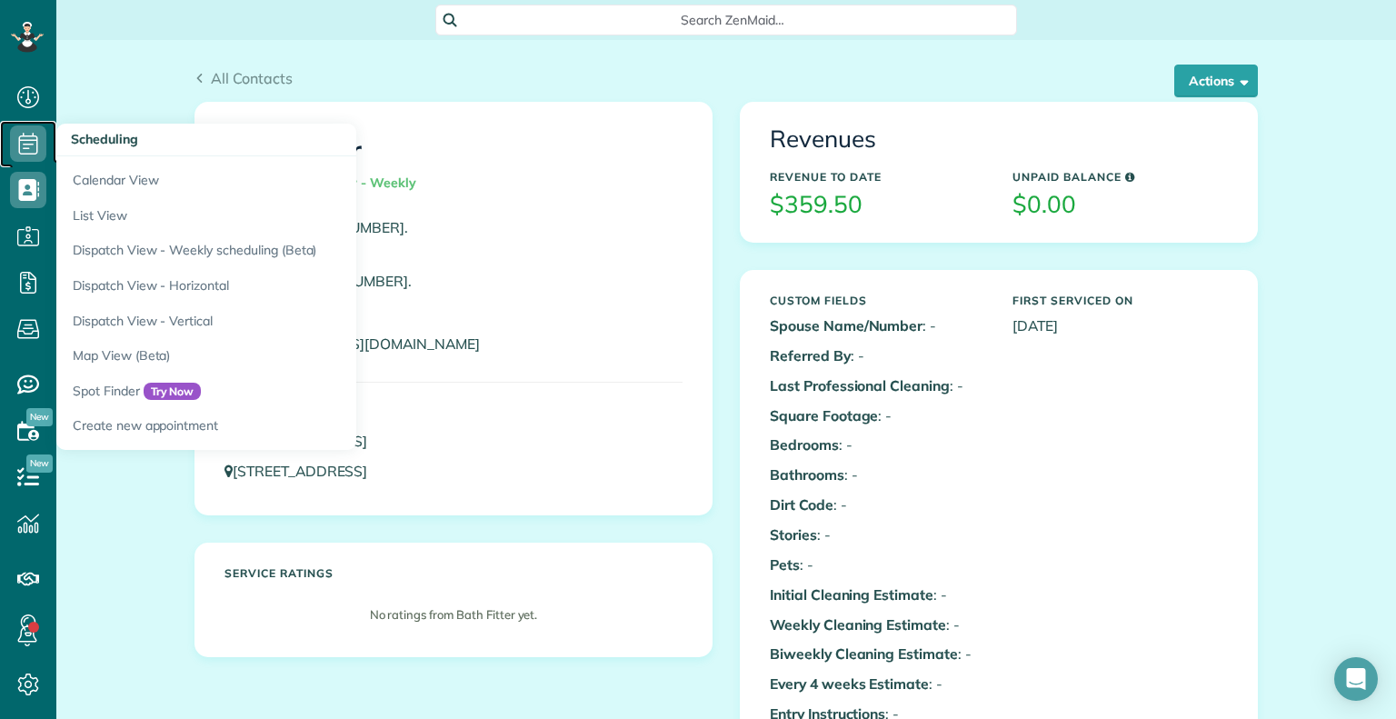
scroll to position [8, 8]
click at [11, 149] on icon at bounding box center [28, 143] width 36 height 36
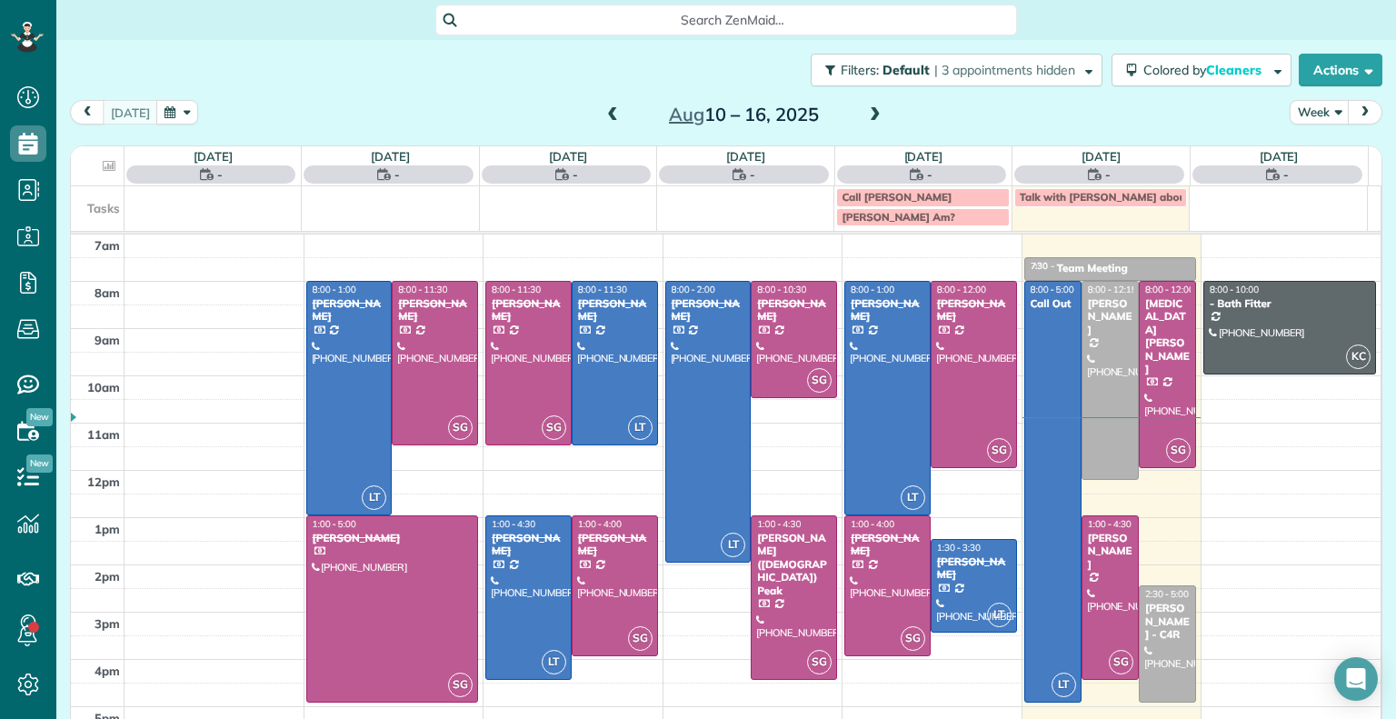
scroll to position [8, 8]
